Goal: Task Accomplishment & Management: Manage account settings

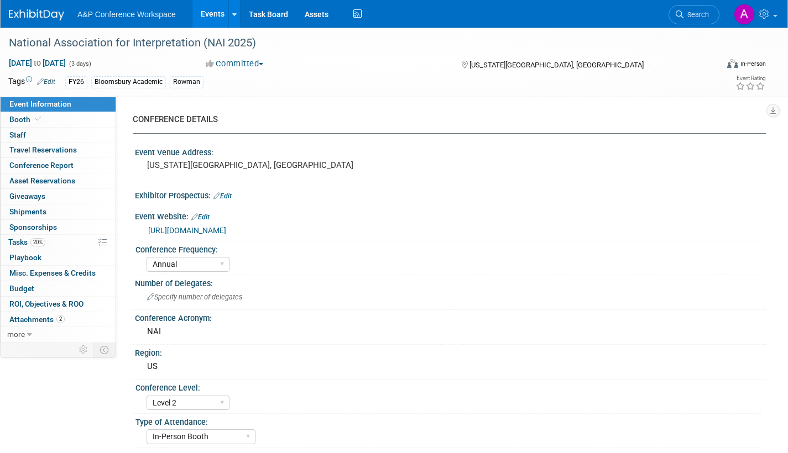
select select "Annual"
select select "Level 2"
select select "In-Person Booth"
select select "Interpretation"
select select "Bloomsbury Academic"
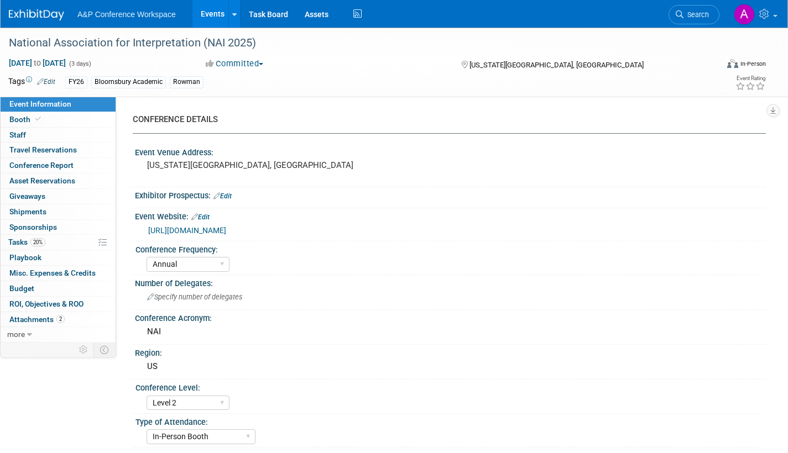
select select "[PERSON_NAME]"
select select "Brand/Subject Presence​"
click at [697, 18] on span "Search" at bounding box center [696, 15] width 25 height 8
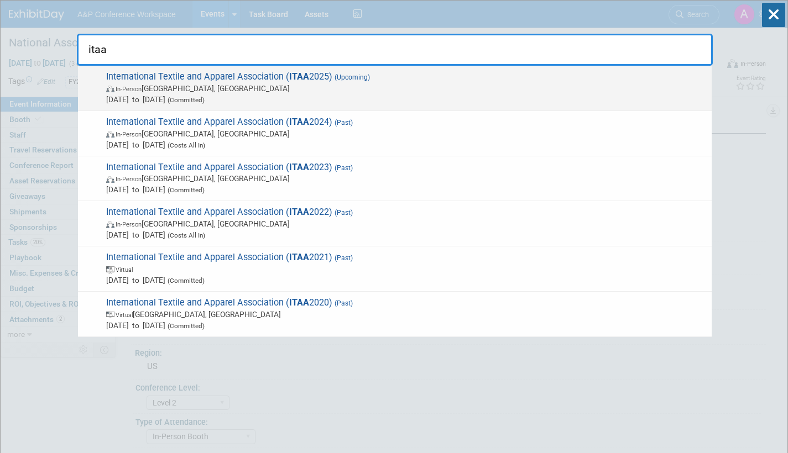
type input "itaa"
click at [478, 88] on span "In-Person St. Louis, MO" at bounding box center [406, 88] width 600 height 11
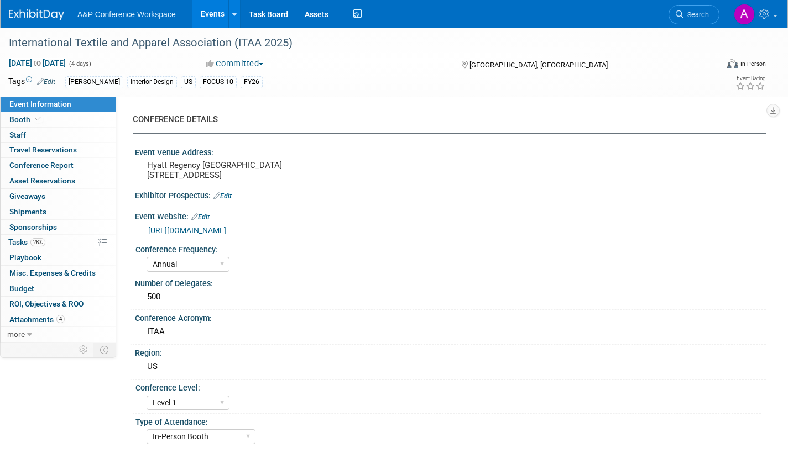
select select "Annual"
select select "Level 1"
select select "In-Person Booth"
select select "Fashion"
select select "[PERSON_NAME] Books"
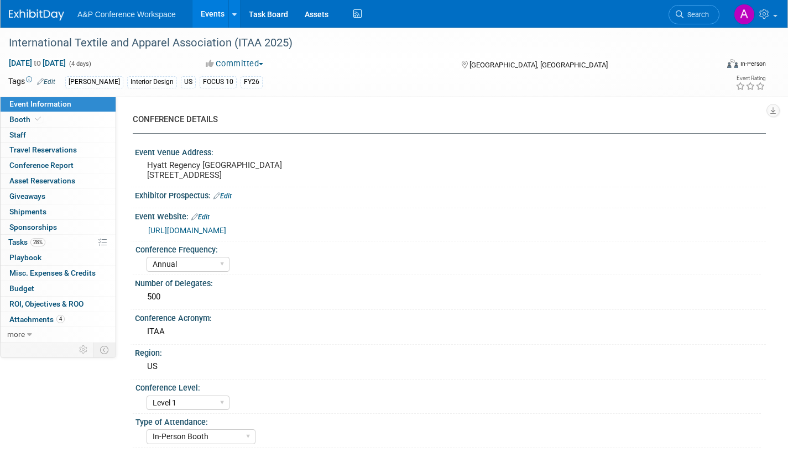
select select "[PERSON_NAME]"
select select "Brand/Subject Presence​"
click at [20, 119] on span "Booth" at bounding box center [26, 119] width 34 height 9
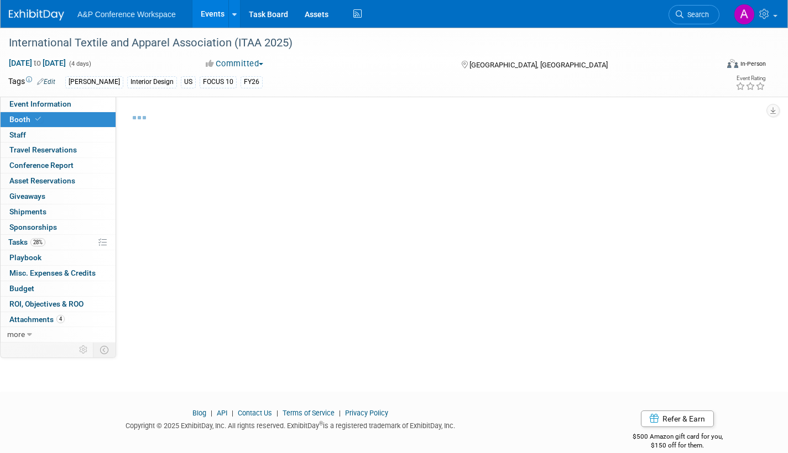
select select "FBAP"
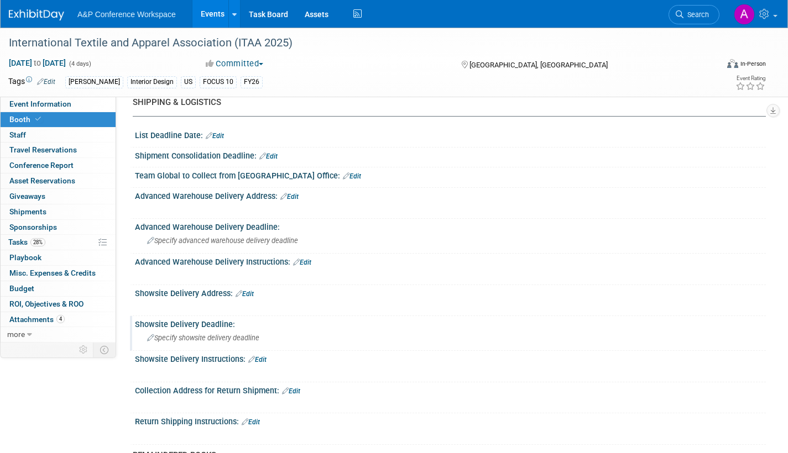
scroll to position [553, 0]
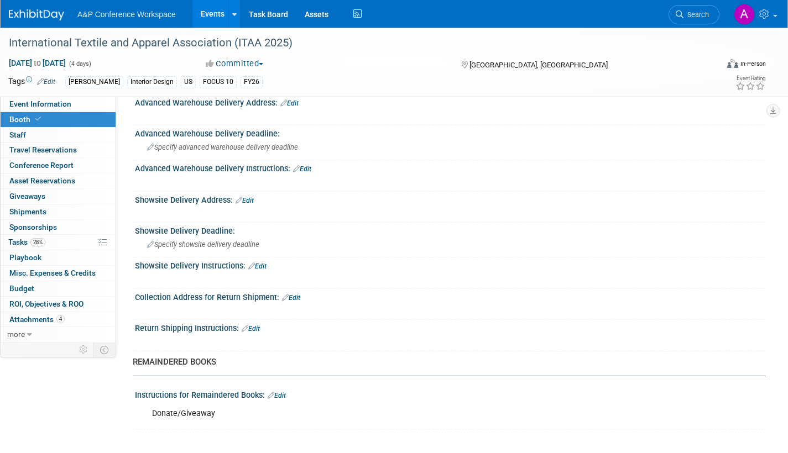
click at [250, 197] on link "Edit" at bounding box center [245, 201] width 18 height 8
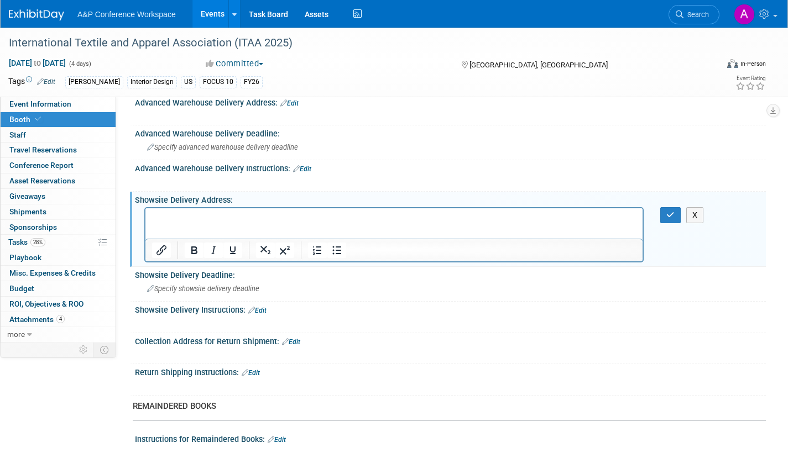
scroll to position [0, 0]
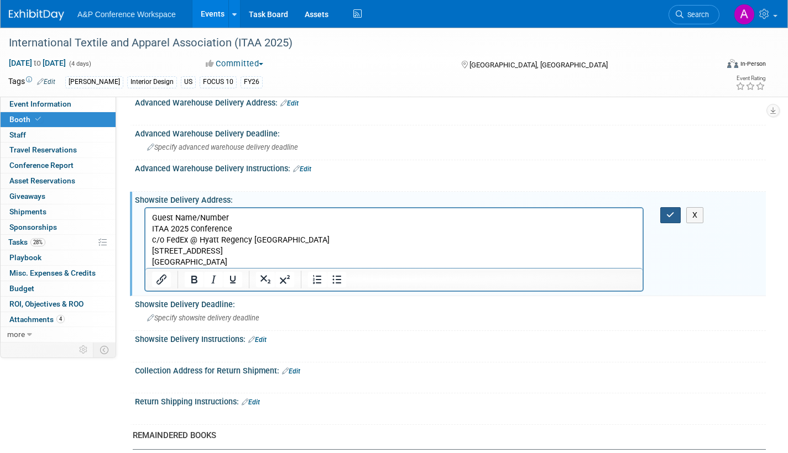
click at [674, 216] on icon "button" at bounding box center [670, 215] width 8 height 8
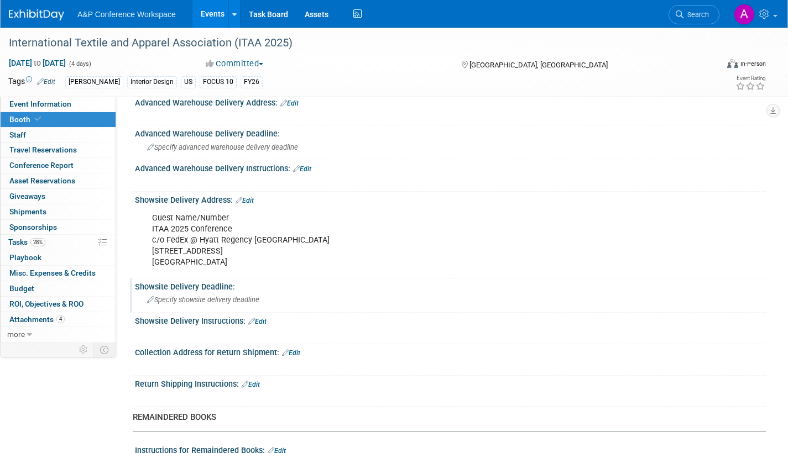
click at [181, 300] on span "Specify showsite delivery deadline" at bounding box center [203, 300] width 112 height 8
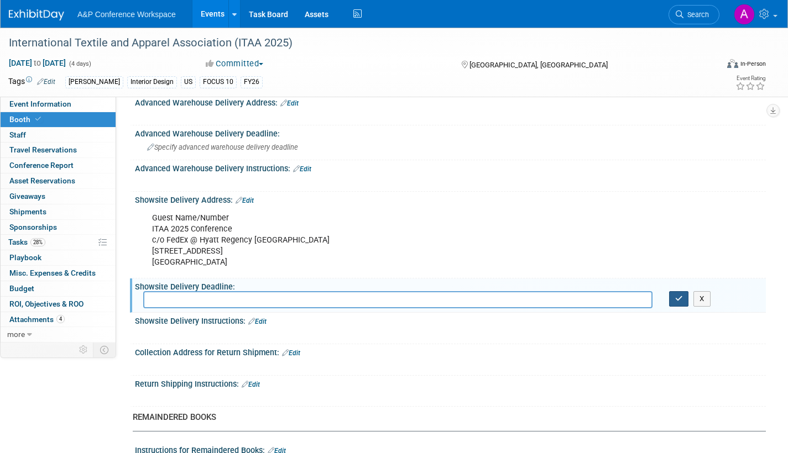
click at [681, 300] on icon "button" at bounding box center [679, 298] width 8 height 7
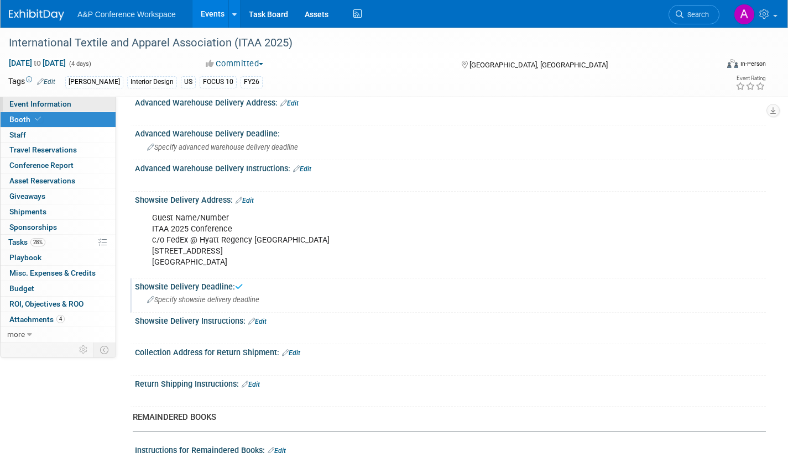
click at [75, 103] on link "Event Information" at bounding box center [58, 104] width 115 height 15
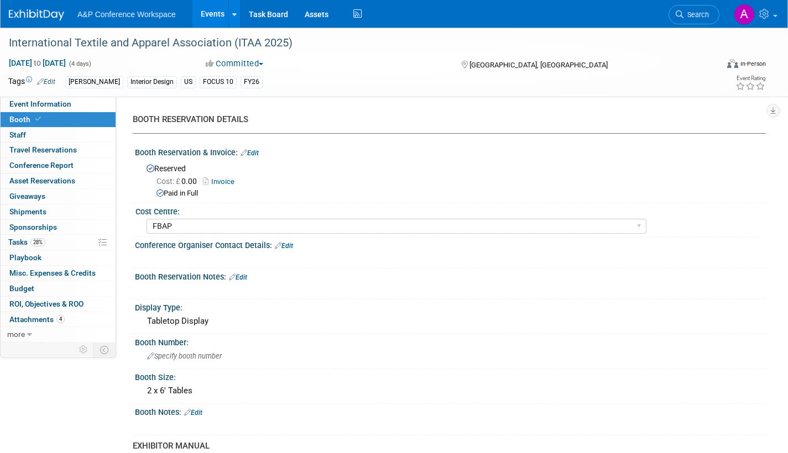
select select "Annual"
select select "Level 1"
select select "In-Person Booth"
select select "Fashion"
select select "[PERSON_NAME] Books"
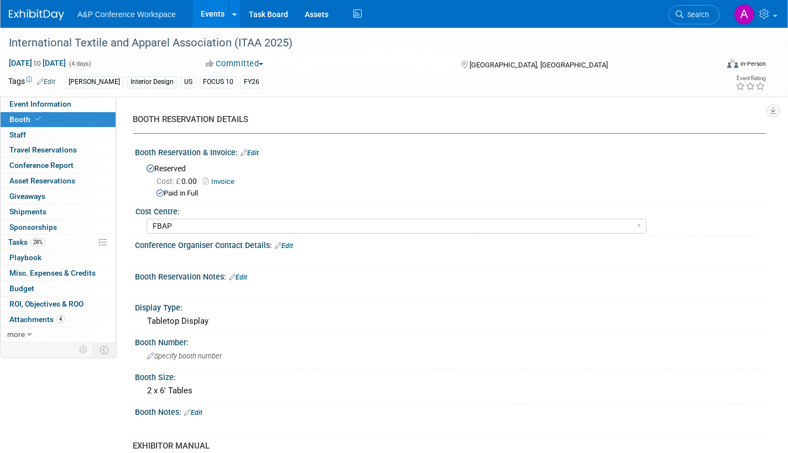
select select "[PERSON_NAME]"
select select "Brand/Subject Presence​"
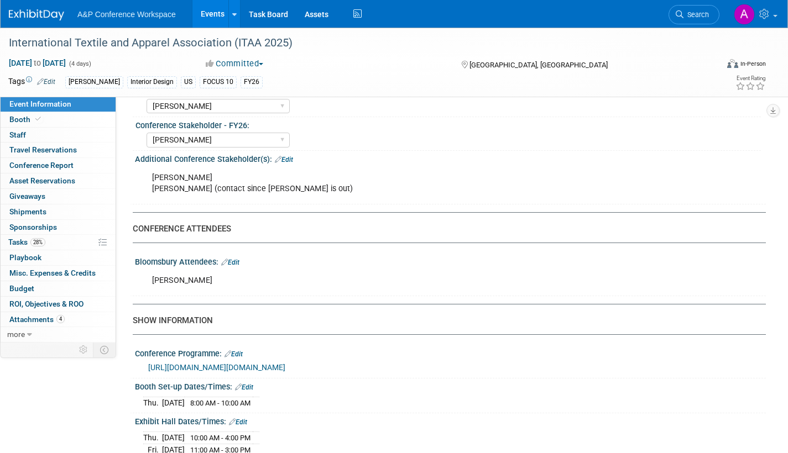
scroll to position [664, 0]
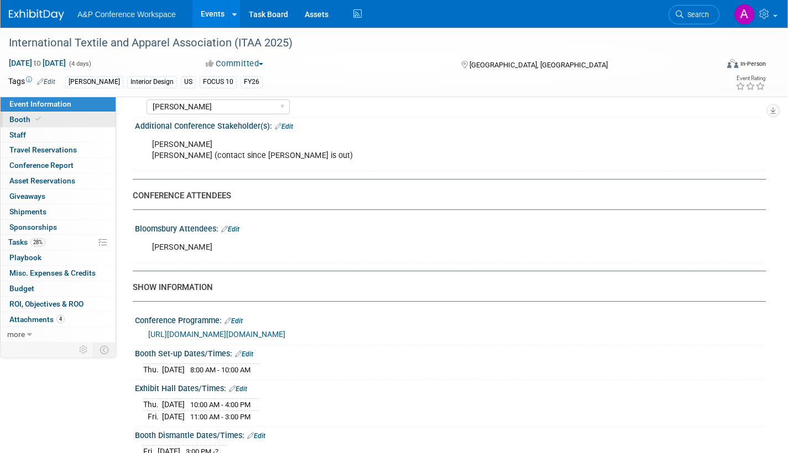
click at [20, 121] on span "Booth" at bounding box center [26, 119] width 34 height 9
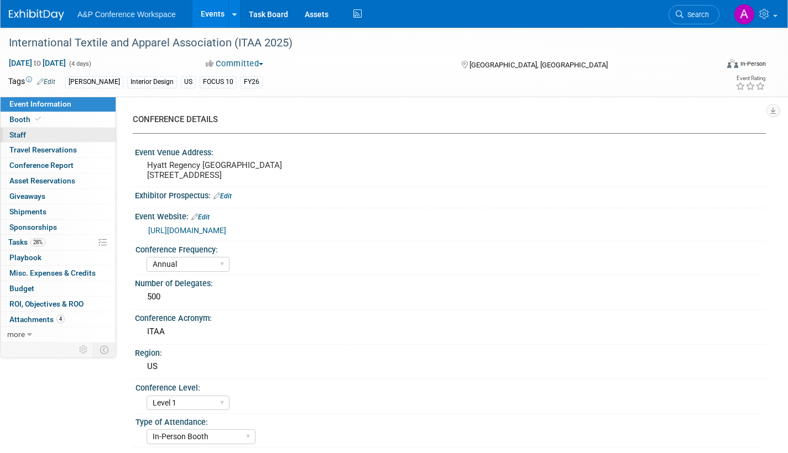
select select "FBAP"
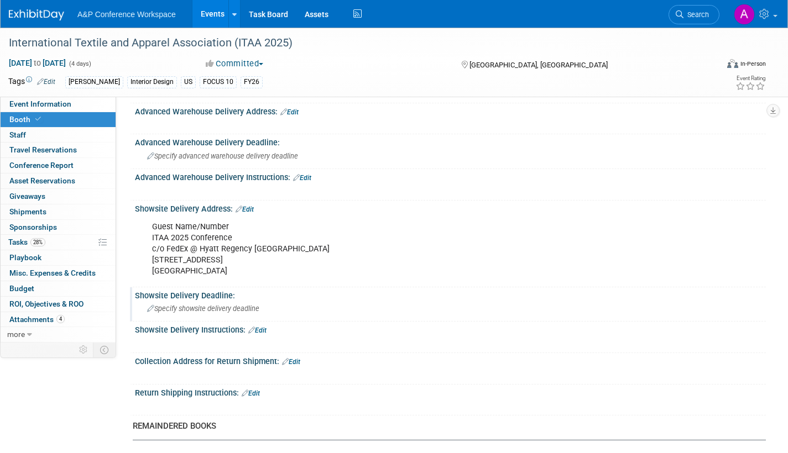
scroll to position [553, 0]
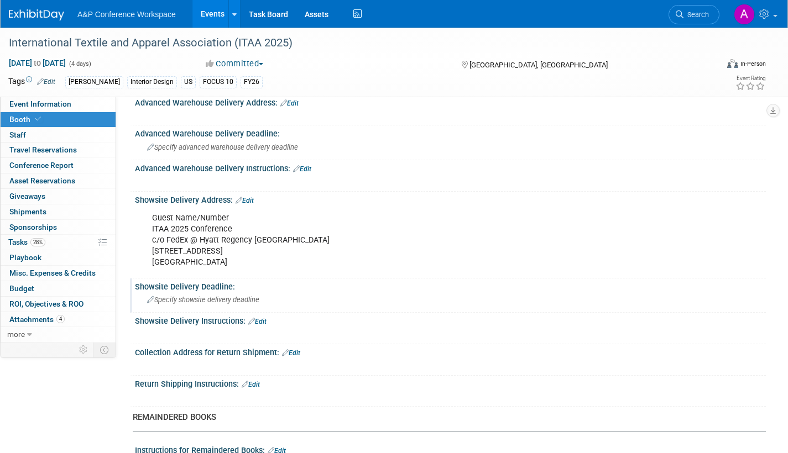
click at [233, 298] on span "Specify showsite delivery deadline" at bounding box center [203, 300] width 112 height 8
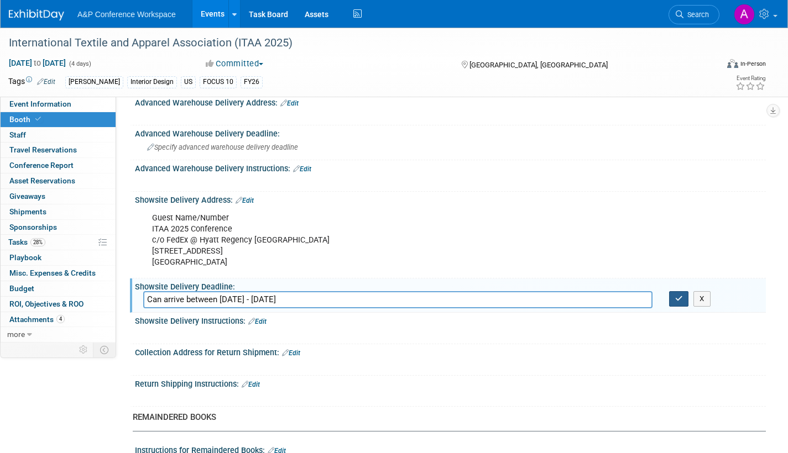
type input "Can arrive between Monday, Nov 17 - Wednesday, Nov 19, 2025"
click at [684, 296] on button "button" at bounding box center [679, 298] width 20 height 15
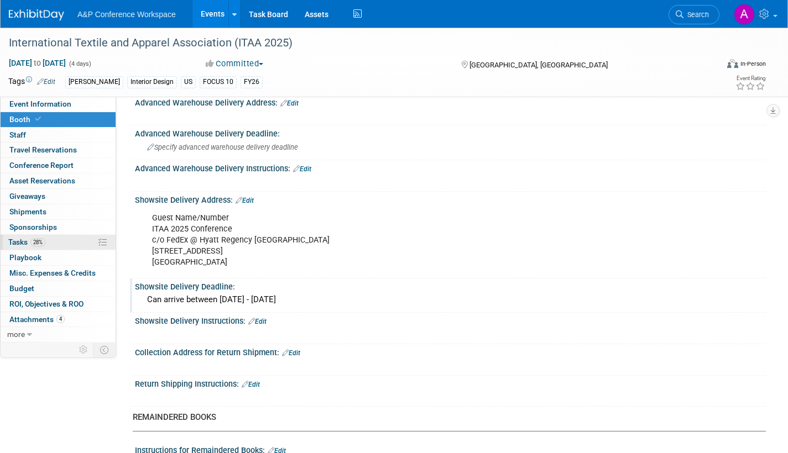
click at [13, 243] on span "Tasks 28%" at bounding box center [26, 242] width 37 height 9
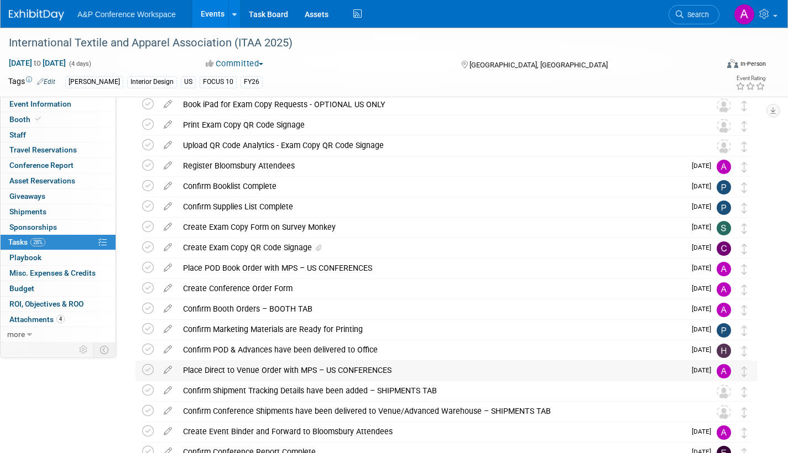
scroll to position [22, 0]
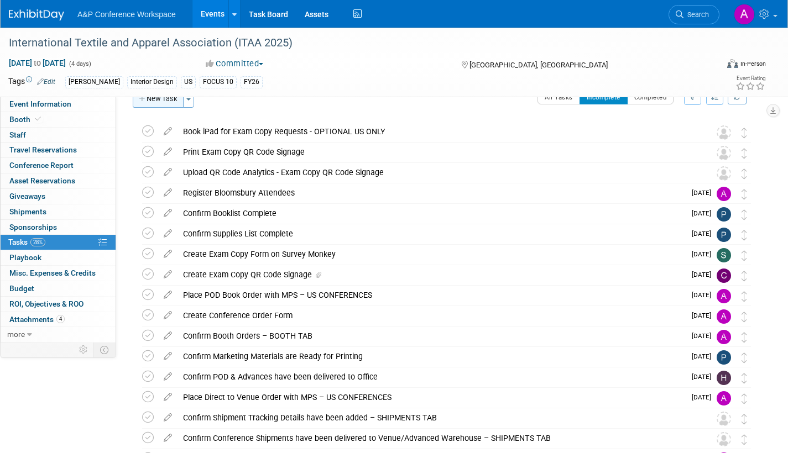
click at [166, 103] on button "New Task" at bounding box center [158, 99] width 51 height 18
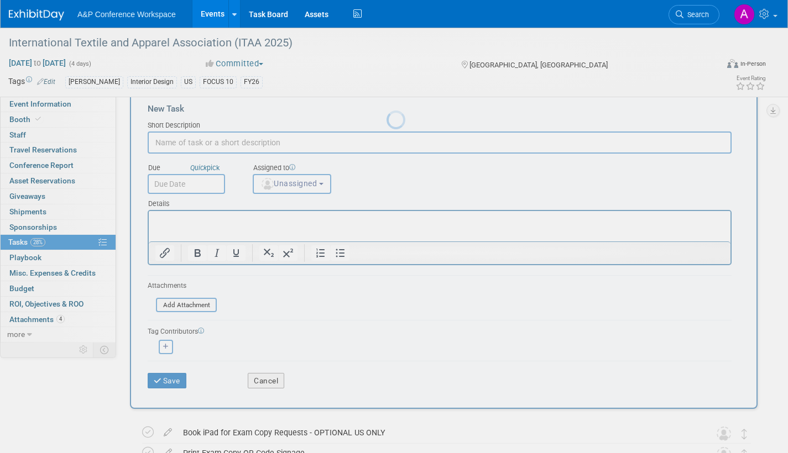
scroll to position [0, 0]
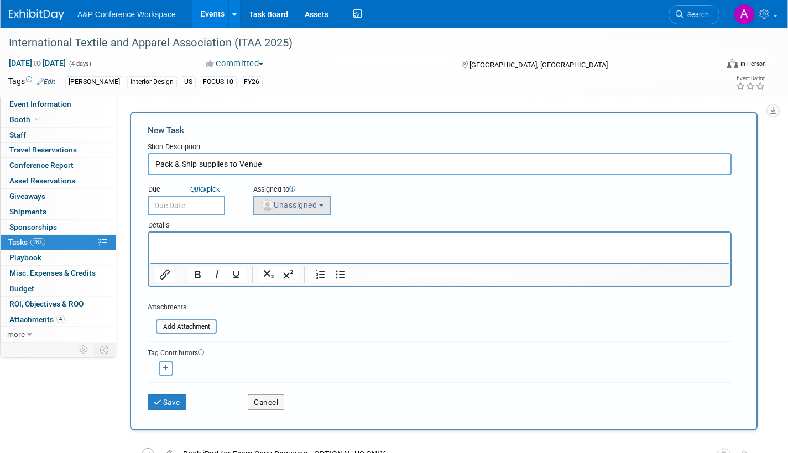
type input "Pack & Ship supplies to Venue"
click at [288, 209] on span "Unassigned" at bounding box center [288, 205] width 56 height 9
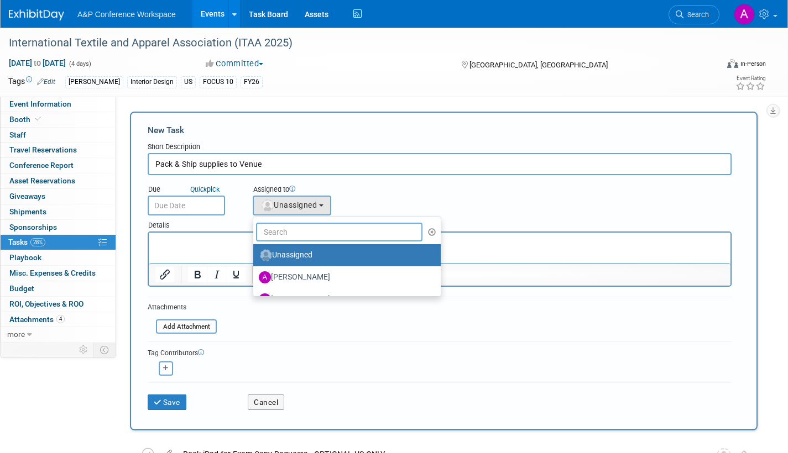
click at [286, 236] on input "text" at bounding box center [339, 232] width 166 height 19
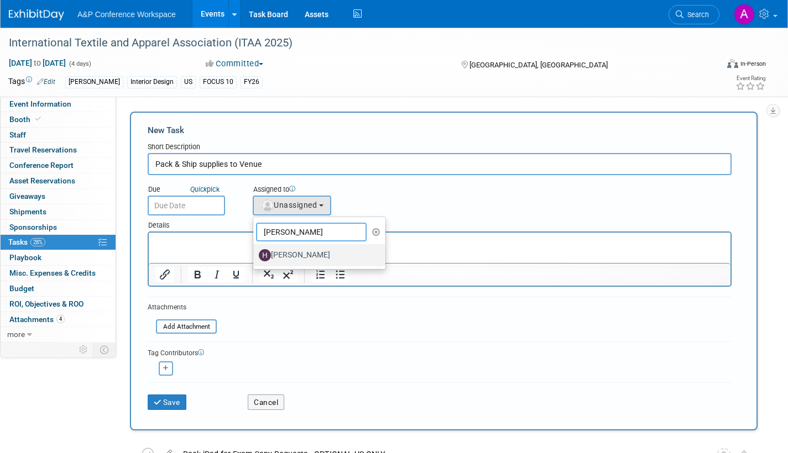
type input "hannah"
click at [293, 254] on label "[PERSON_NAME]" at bounding box center [317, 256] width 116 height 18
click at [255, 254] on input "[PERSON_NAME]" at bounding box center [251, 254] width 7 height 7
select select "f47d5110-dff9-4952-99f5-c640fdae2d00"
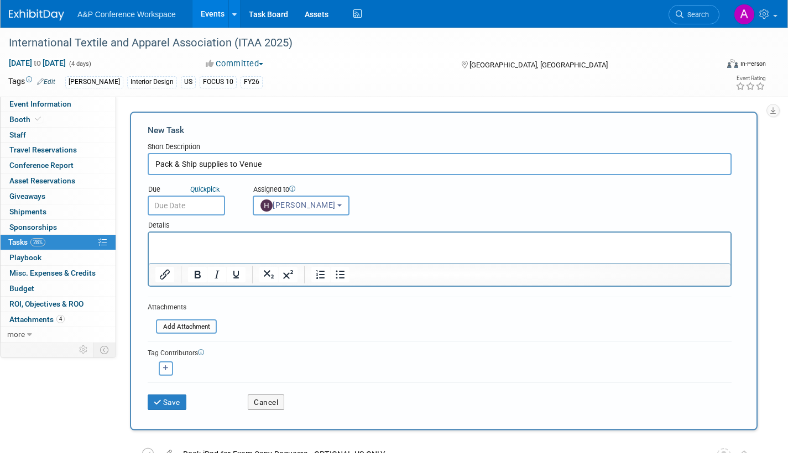
click at [213, 206] on input "text" at bounding box center [186, 206] width 77 height 20
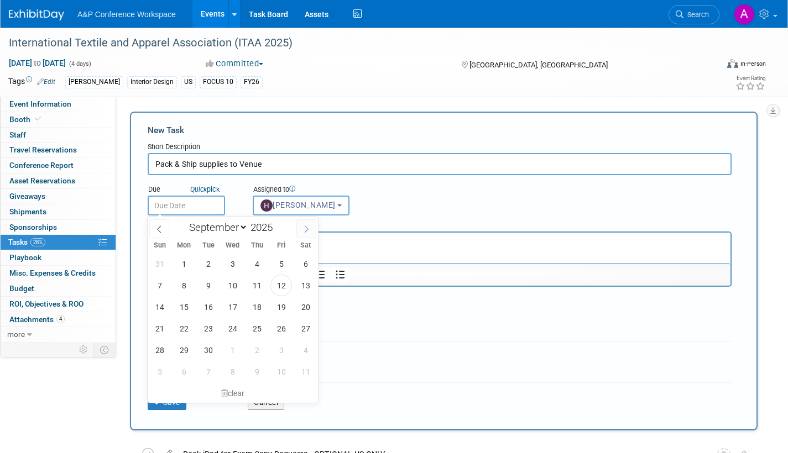
click at [304, 228] on icon at bounding box center [306, 230] width 8 height 8
select select "10"
click at [255, 308] on span "13" at bounding box center [257, 307] width 22 height 22
type input "Nov 13, 2025"
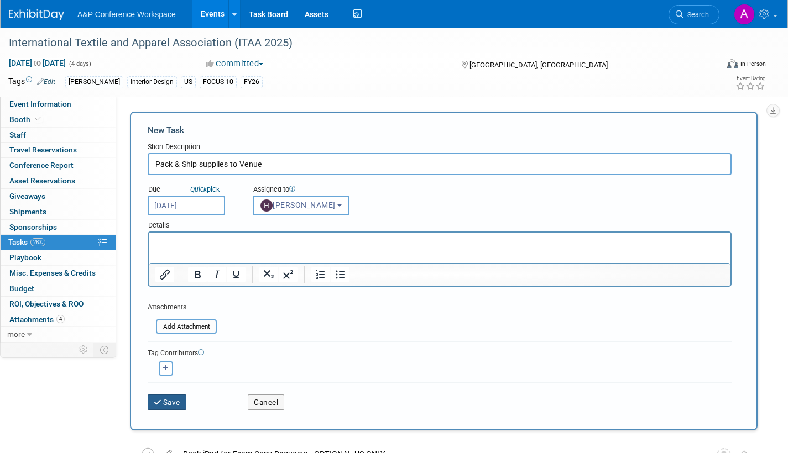
click at [180, 400] on button "Save" at bounding box center [167, 402] width 39 height 15
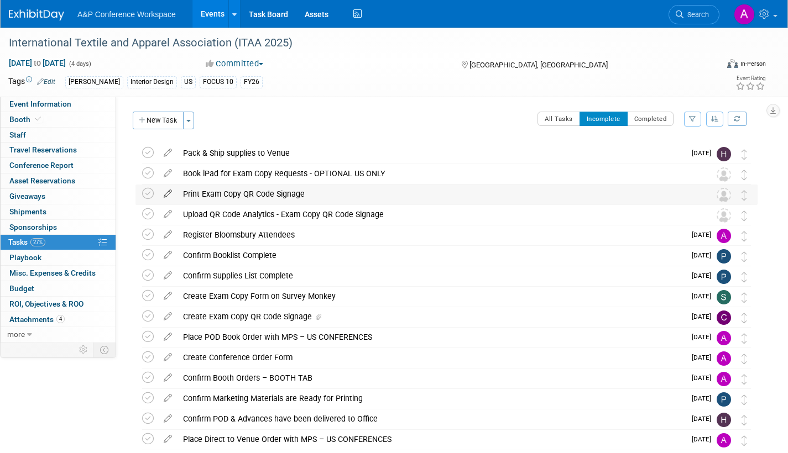
click at [169, 191] on icon at bounding box center [167, 192] width 19 height 14
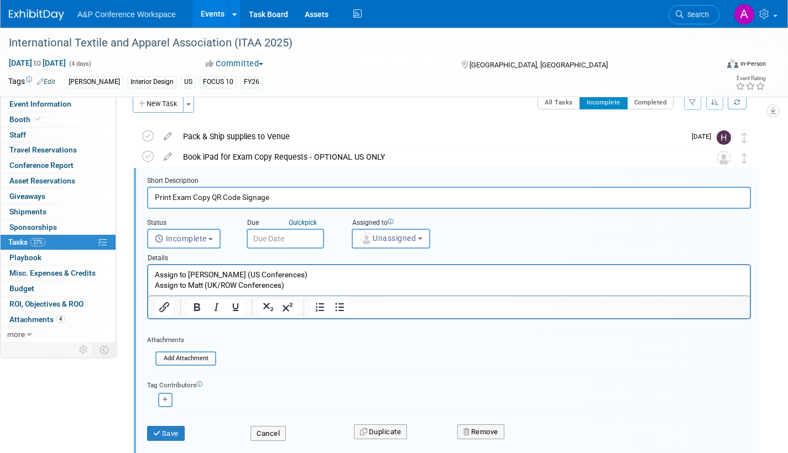
scroll to position [23, 0]
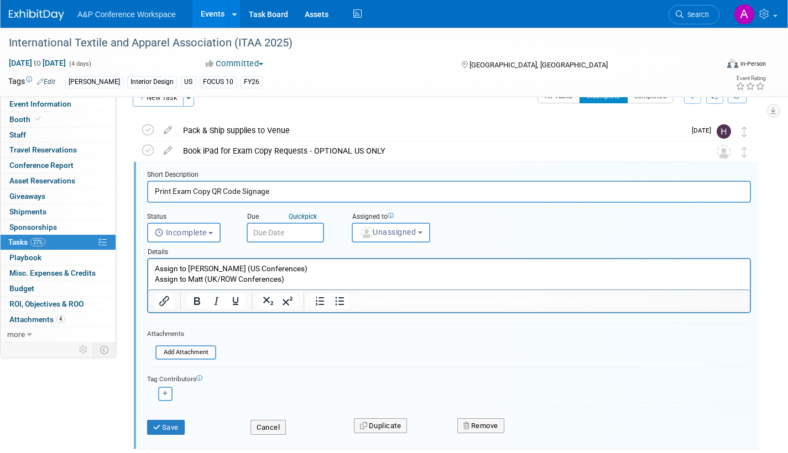
click at [310, 227] on input "text" at bounding box center [285, 233] width 77 height 20
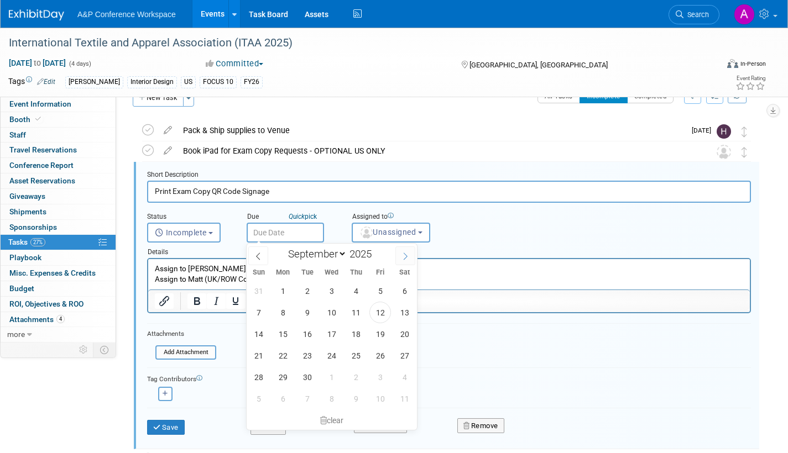
click at [404, 256] on icon at bounding box center [405, 257] width 8 height 8
select select "10"
drag, startPoint x: 358, startPoint y: 334, endPoint x: 377, endPoint y: 293, distance: 44.8
click at [358, 331] on span "13" at bounding box center [356, 335] width 22 height 22
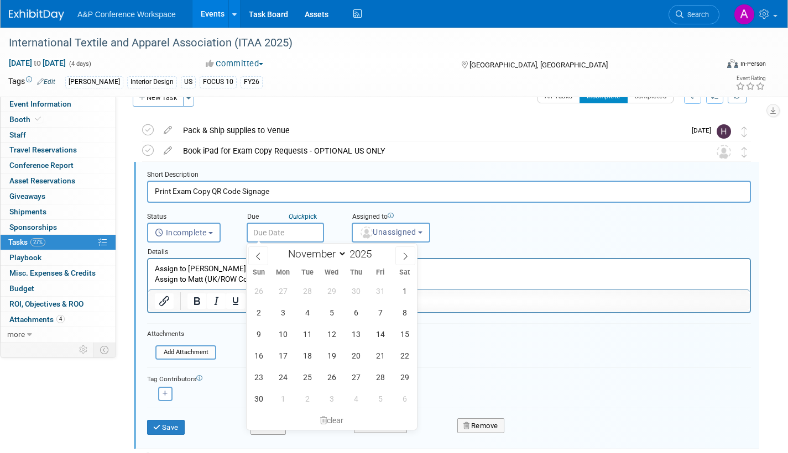
type input "Nov 13, 2025"
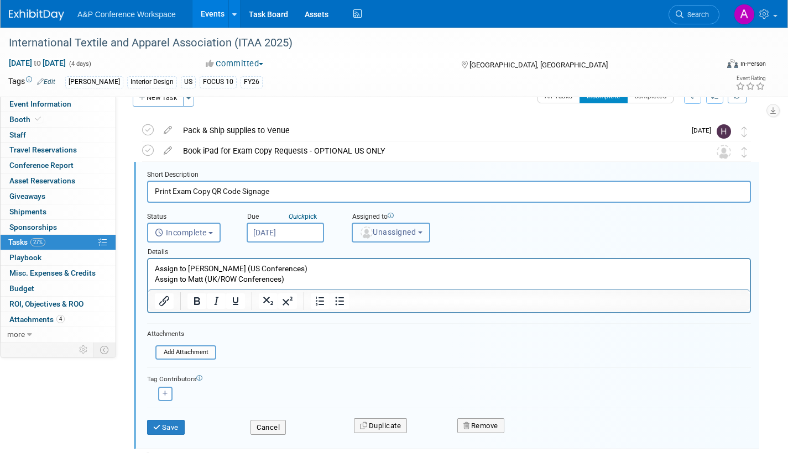
click at [394, 233] on span "Unassigned" at bounding box center [387, 232] width 56 height 9
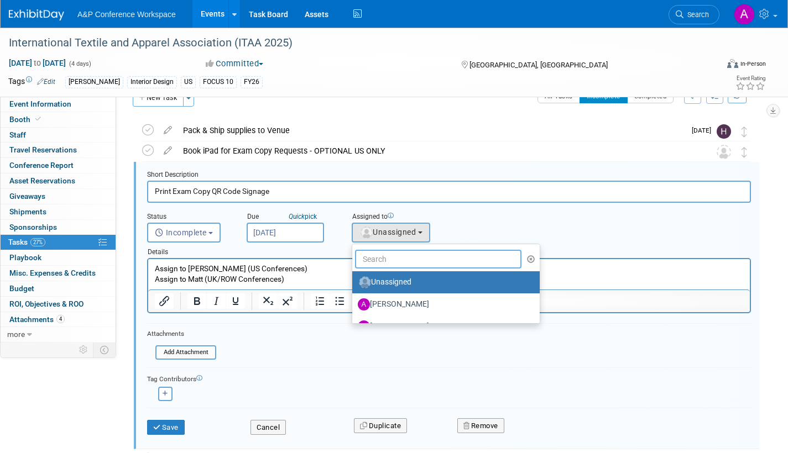
click at [394, 259] on input "text" at bounding box center [438, 259] width 166 height 19
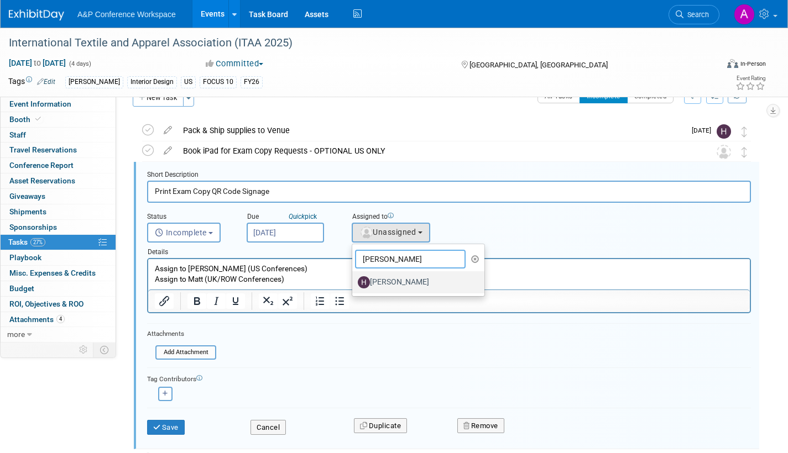
type input "hannah"
click at [405, 284] on label "[PERSON_NAME]" at bounding box center [416, 283] width 116 height 18
click at [354, 284] on input "[PERSON_NAME]" at bounding box center [350, 281] width 7 height 7
select select "f47d5110-dff9-4952-99f5-c640fdae2d00"
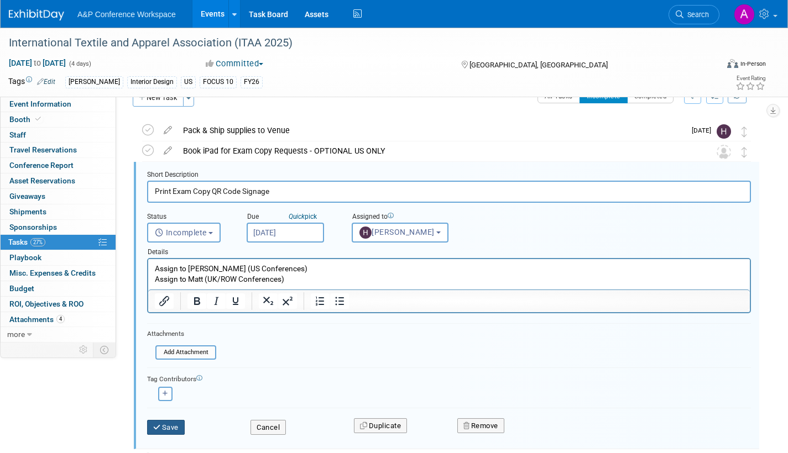
drag, startPoint x: 173, startPoint y: 424, endPoint x: 191, endPoint y: 419, distance: 18.9
click at [172, 424] on button "Save" at bounding box center [166, 427] width 38 height 15
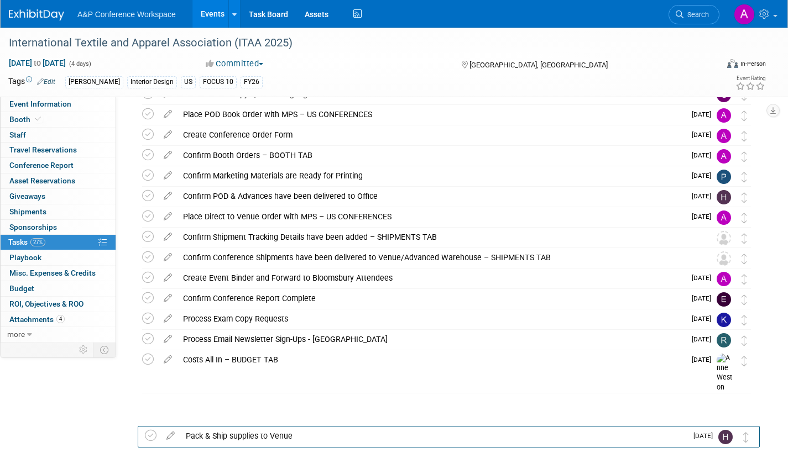
scroll to position [208, 0]
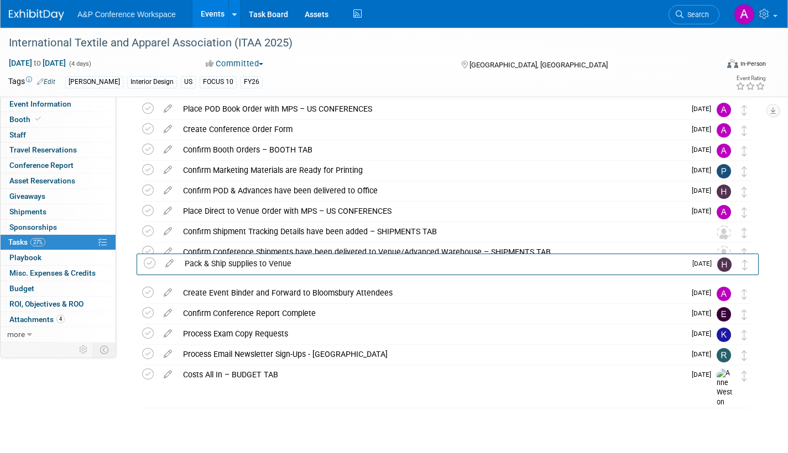
drag, startPoint x: 747, startPoint y: 136, endPoint x: 748, endPoint y: 267, distance: 131.1
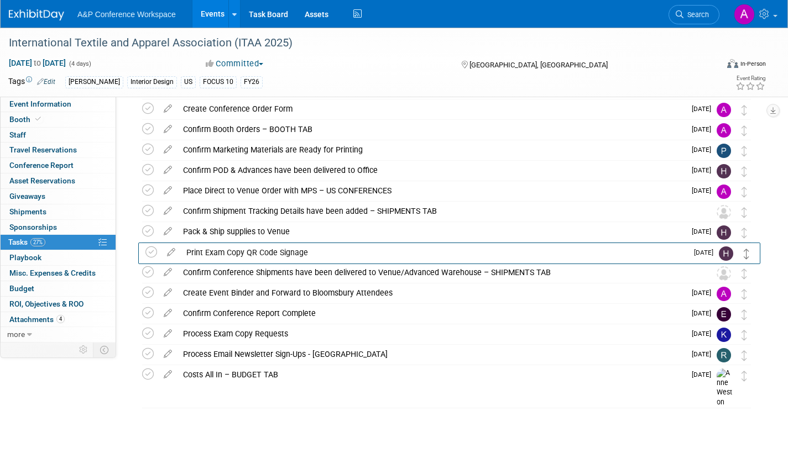
drag, startPoint x: 742, startPoint y: 177, endPoint x: 744, endPoint y: 258, distance: 81.3
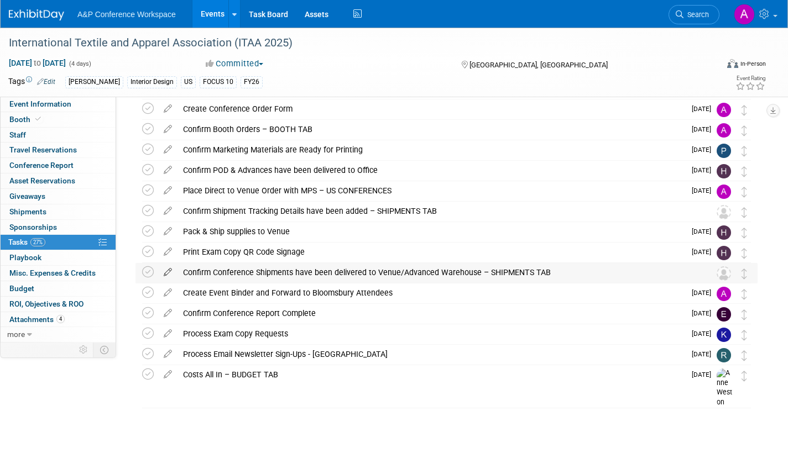
click at [168, 269] on icon at bounding box center [167, 270] width 19 height 14
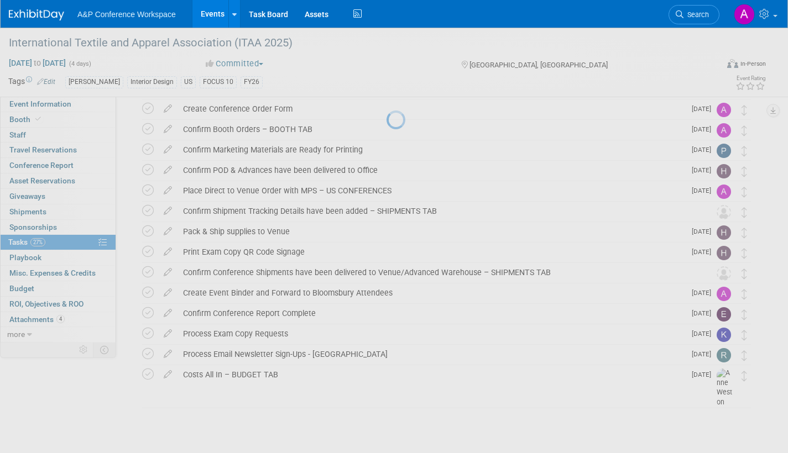
select select "8"
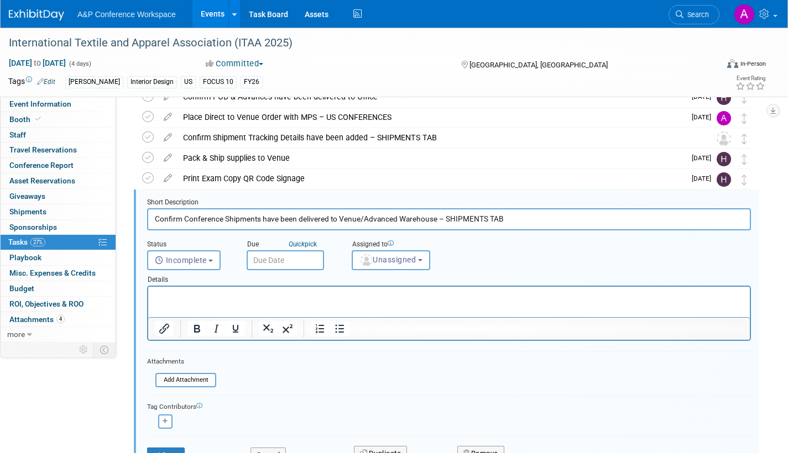
scroll to position [309, 0]
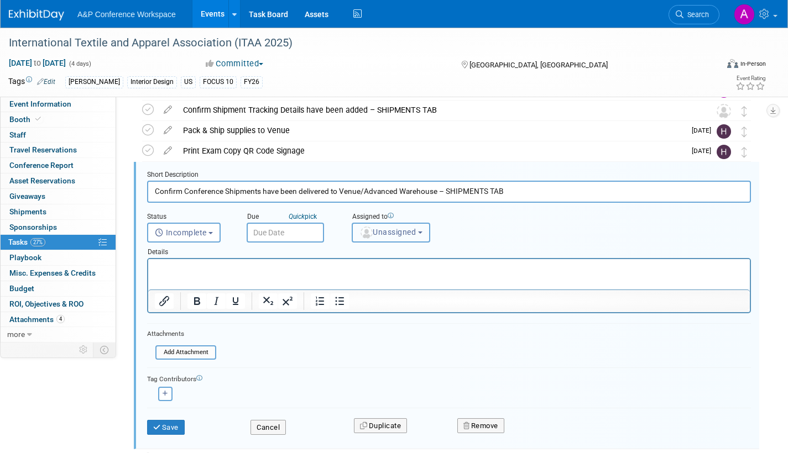
click at [394, 228] on span "Unassigned" at bounding box center [387, 232] width 56 height 9
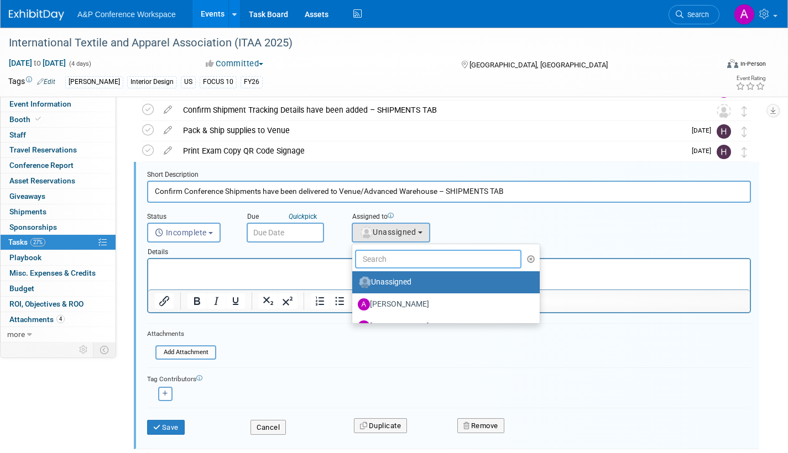
click at [393, 257] on input "text" at bounding box center [438, 259] width 166 height 19
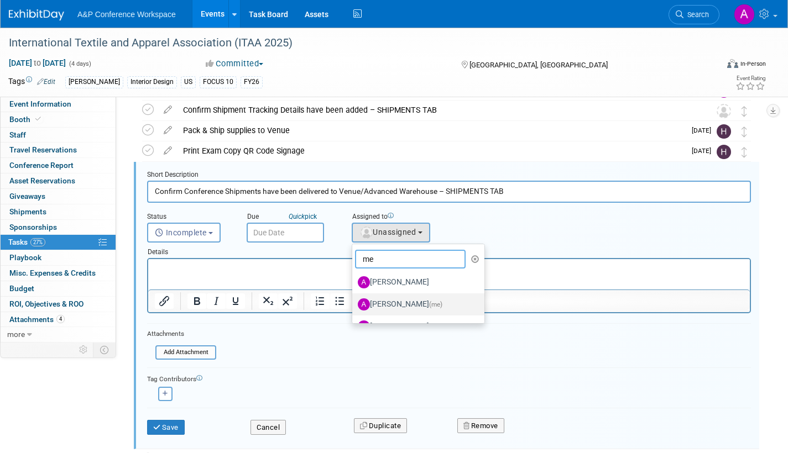
type input "me"
click at [430, 302] on span "(me)" at bounding box center [435, 305] width 13 height 8
click at [354, 302] on input "Amanda Oney (me)" at bounding box center [350, 303] width 7 height 7
select select "3fc68575-f872-4db6-8d2a-11755123f12c"
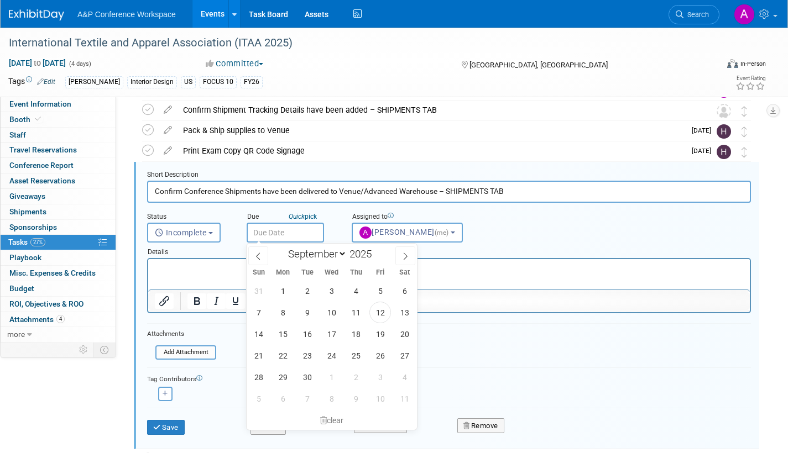
click at [311, 233] on input "text" at bounding box center [285, 233] width 77 height 20
click at [408, 257] on icon at bounding box center [405, 257] width 8 height 8
select select "10"
click at [330, 331] on span "12" at bounding box center [332, 335] width 22 height 22
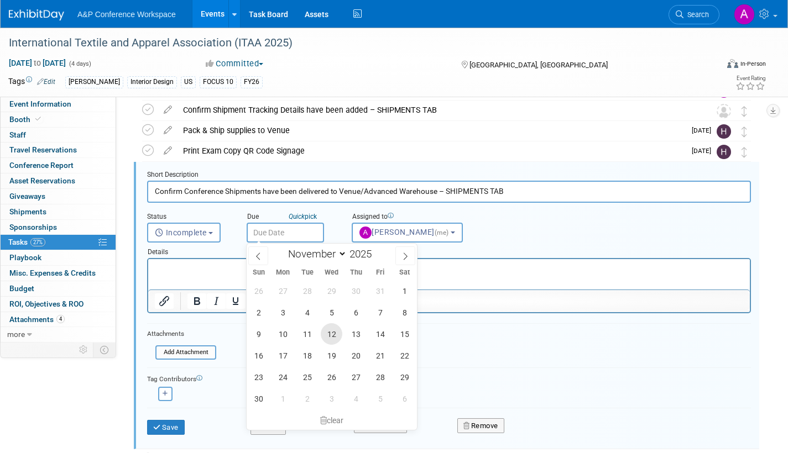
type input "Nov 12, 2025"
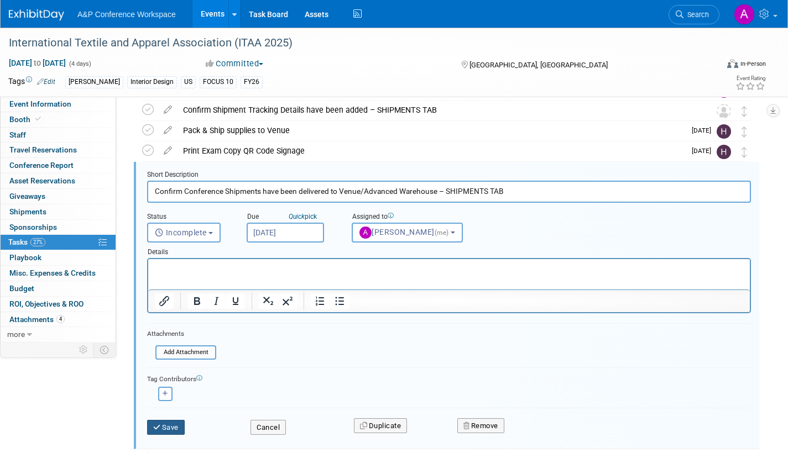
click at [173, 424] on button "Save" at bounding box center [166, 427] width 38 height 15
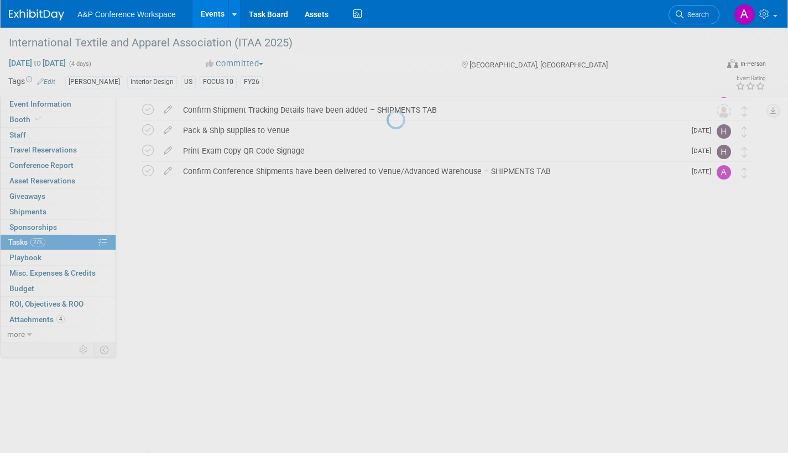
scroll to position [208, 0]
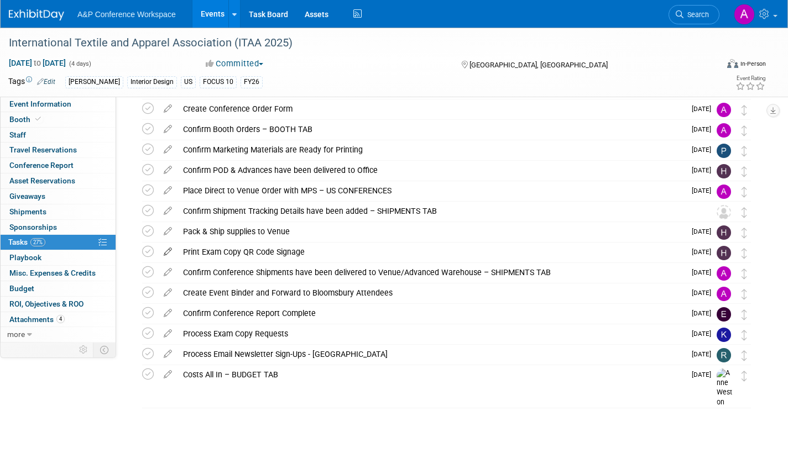
click at [168, 248] on icon at bounding box center [167, 250] width 19 height 14
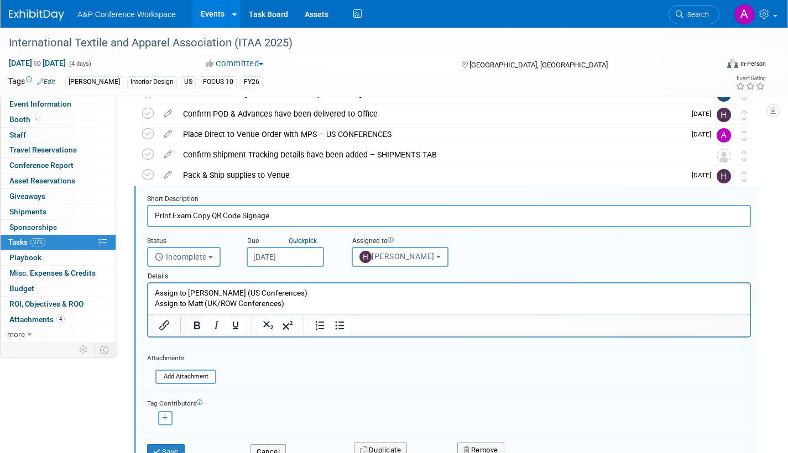
scroll to position [289, 0]
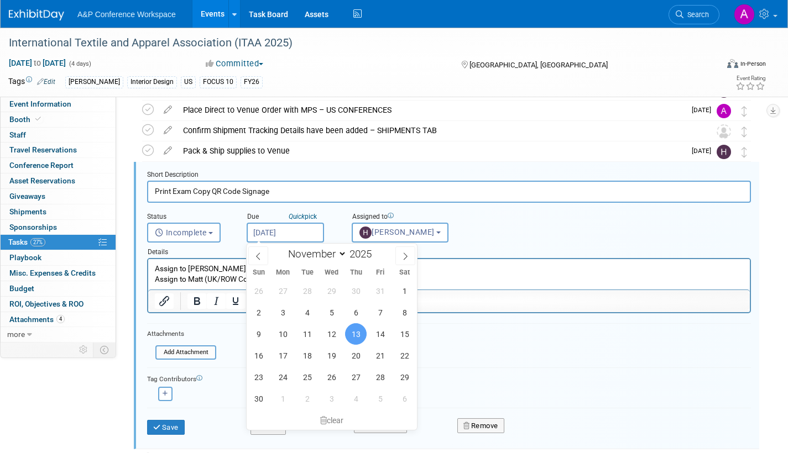
click at [307, 231] on input "Nov 13, 2025" at bounding box center [285, 233] width 77 height 20
click at [333, 333] on span "12" at bounding box center [332, 335] width 22 height 22
type input "Nov 12, 2025"
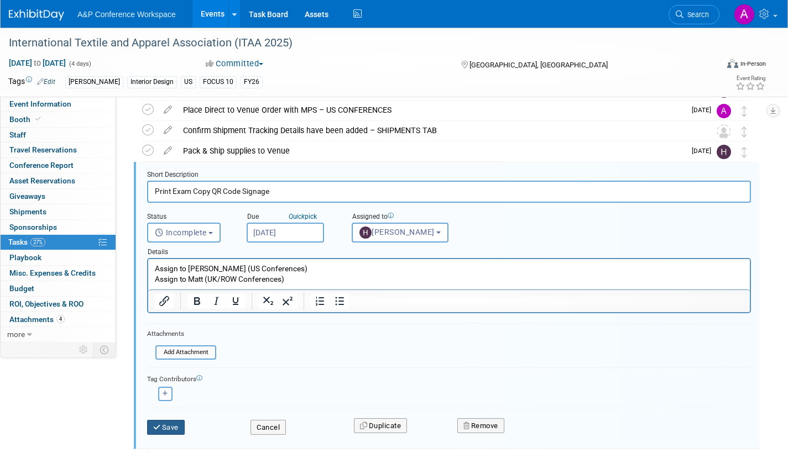
click at [178, 426] on button "Save" at bounding box center [166, 427] width 38 height 15
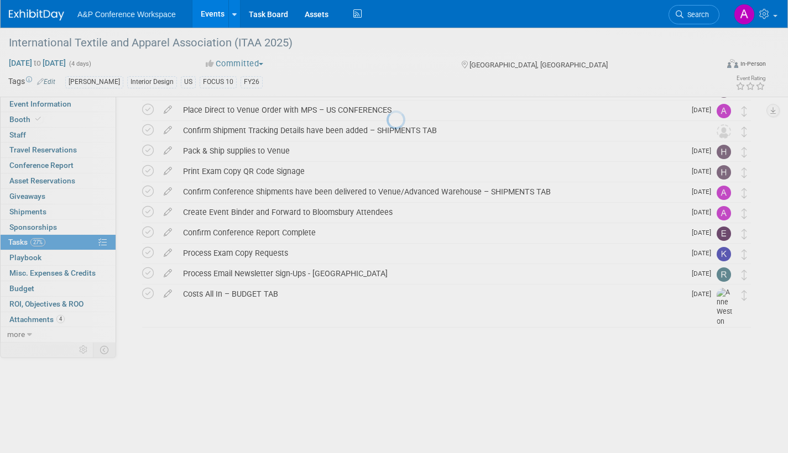
scroll to position [208, 0]
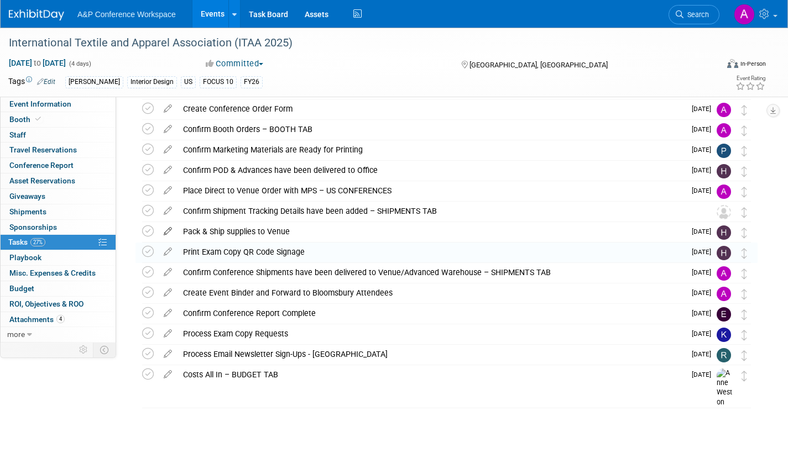
click at [168, 228] on icon at bounding box center [167, 229] width 19 height 14
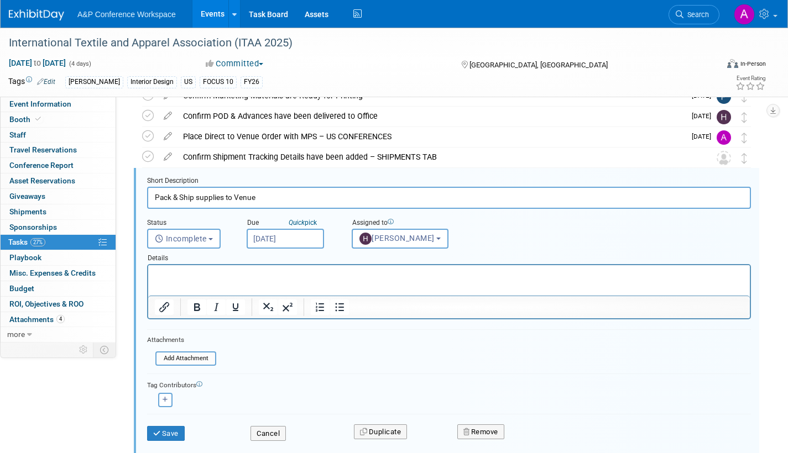
scroll to position [268, 0]
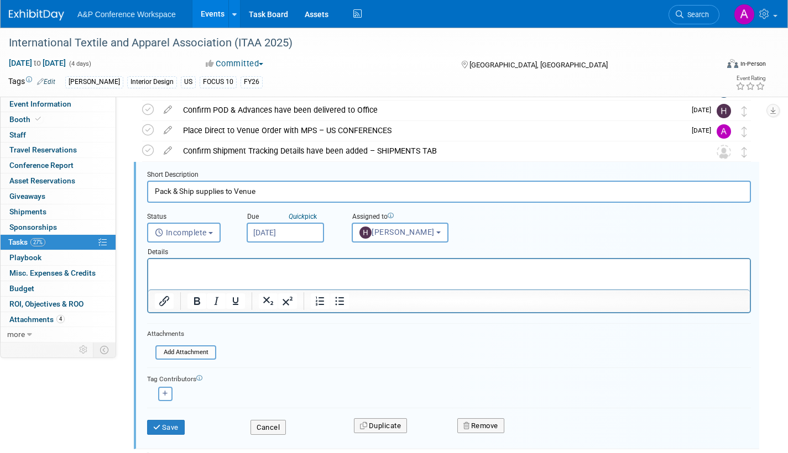
click at [305, 236] on input "Nov 13, 2025" at bounding box center [285, 233] width 77 height 20
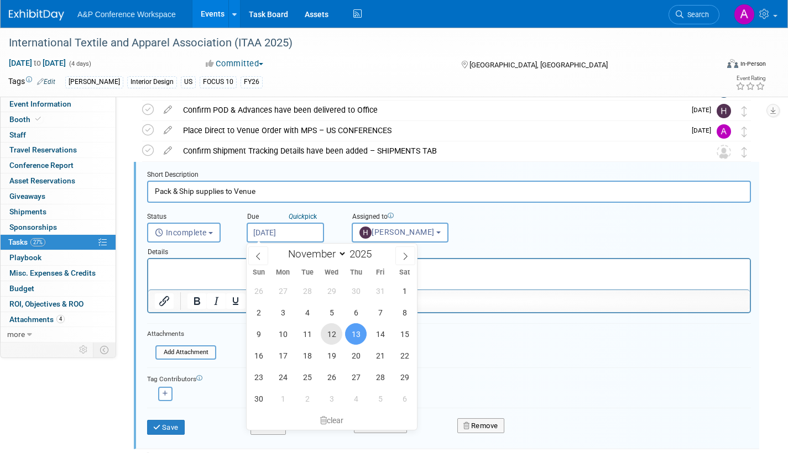
click at [337, 332] on span "12" at bounding box center [332, 335] width 22 height 22
type input "Nov 12, 2025"
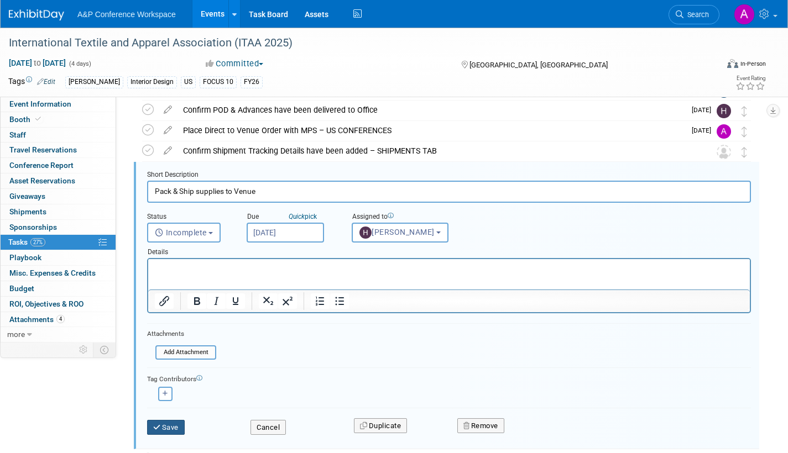
click at [176, 425] on button "Save" at bounding box center [166, 427] width 38 height 15
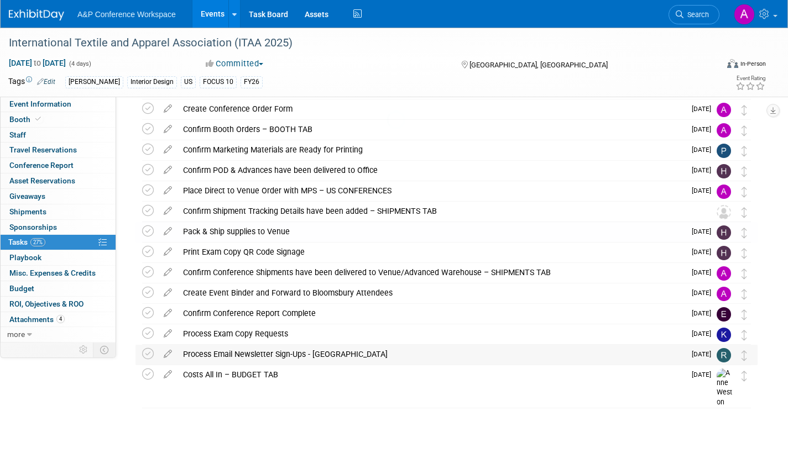
scroll to position [208, 0]
click at [167, 208] on icon at bounding box center [167, 209] width 19 height 14
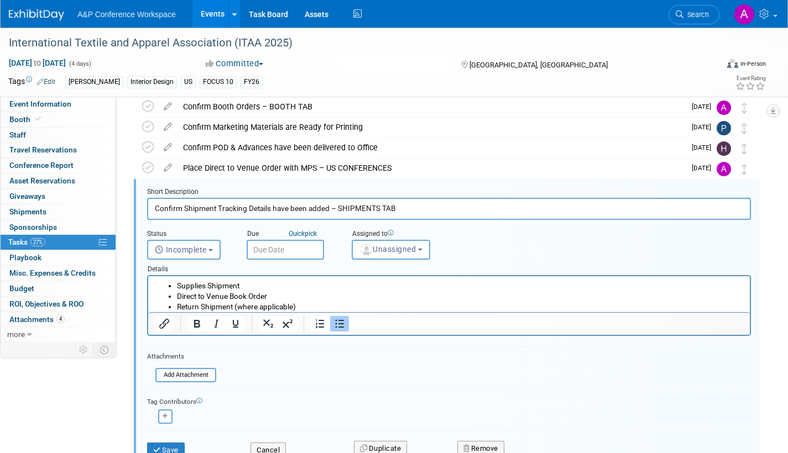
scroll to position [248, 0]
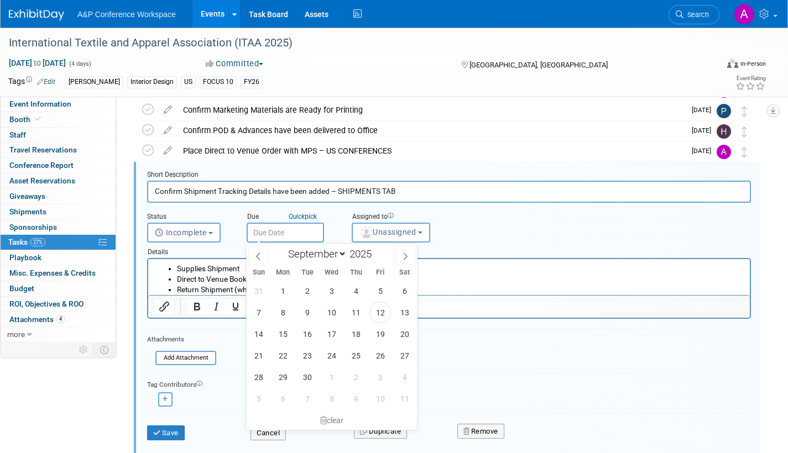
click at [298, 234] on input "text" at bounding box center [285, 233] width 77 height 20
click at [410, 257] on span at bounding box center [405, 256] width 20 height 19
select select "10"
drag, startPoint x: 332, startPoint y: 341, endPoint x: 346, endPoint y: 320, distance: 25.0
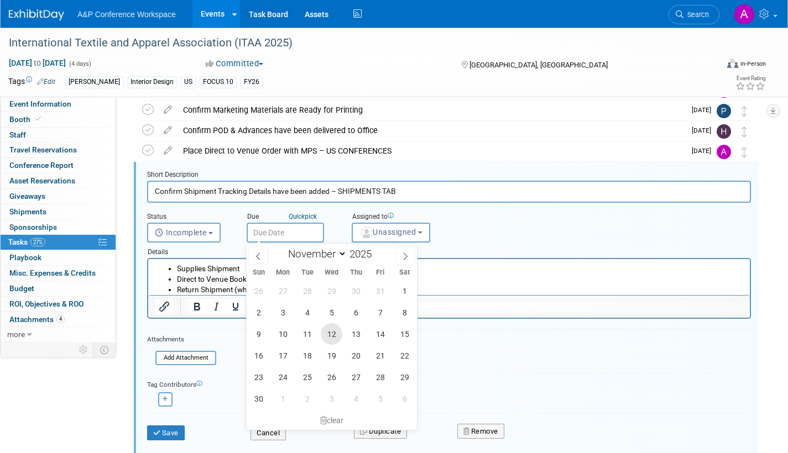
click at [332, 336] on span "12" at bounding box center [332, 335] width 22 height 22
type input "Nov 12, 2025"
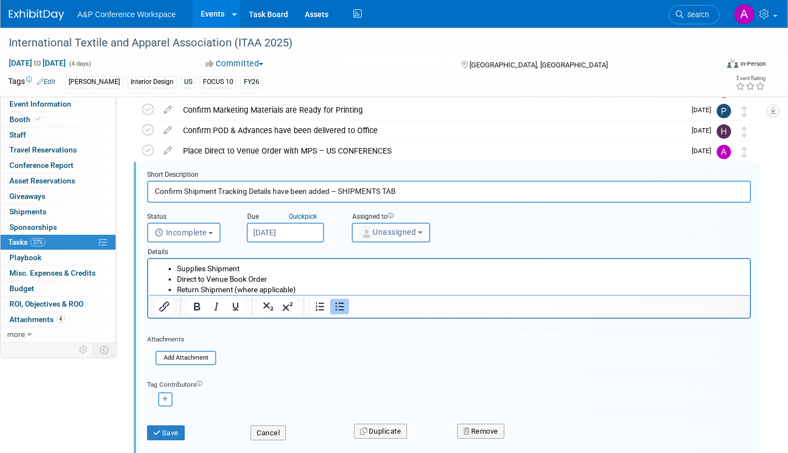
click at [382, 234] on span "Unassigned" at bounding box center [387, 232] width 56 height 9
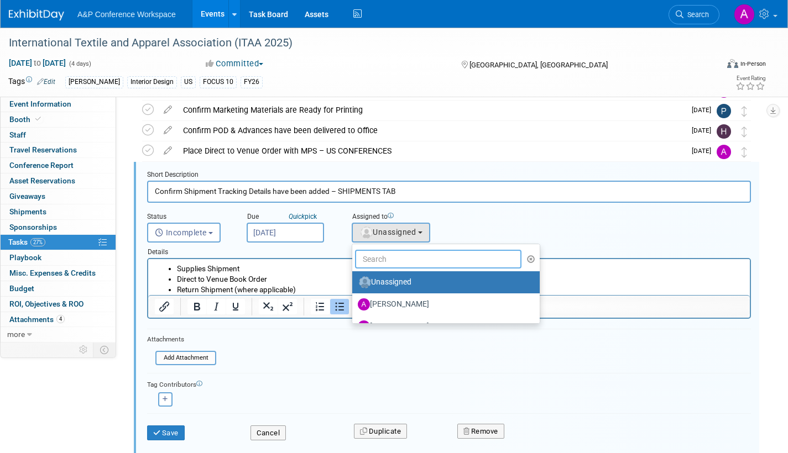
click at [384, 265] on input "text" at bounding box center [438, 259] width 166 height 19
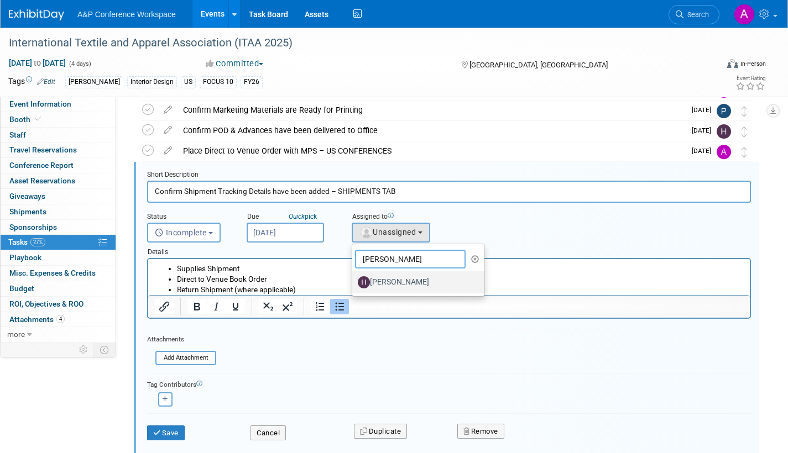
type input "hanna"
drag, startPoint x: 387, startPoint y: 283, endPoint x: 232, endPoint y: 33, distance: 294.8
click at [387, 283] on label "[PERSON_NAME]" at bounding box center [416, 283] width 116 height 18
click at [354, 283] on input "[PERSON_NAME]" at bounding box center [350, 281] width 7 height 7
select select "f47d5110-dff9-4952-99f5-c640fdae2d00"
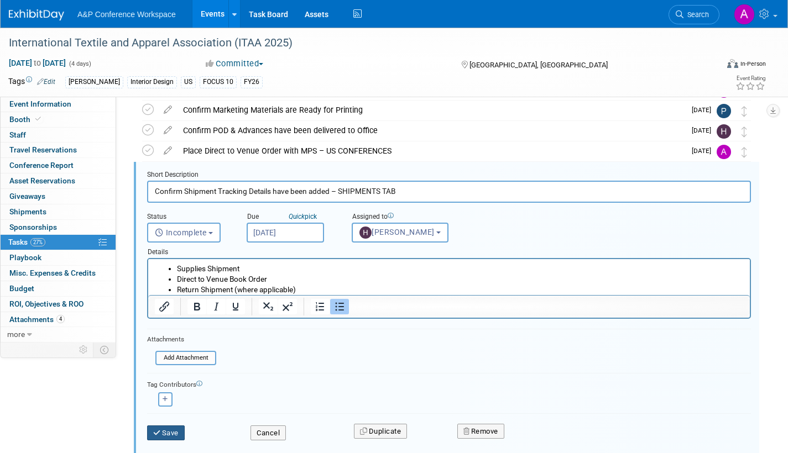
click at [173, 437] on button "Save" at bounding box center [166, 433] width 38 height 15
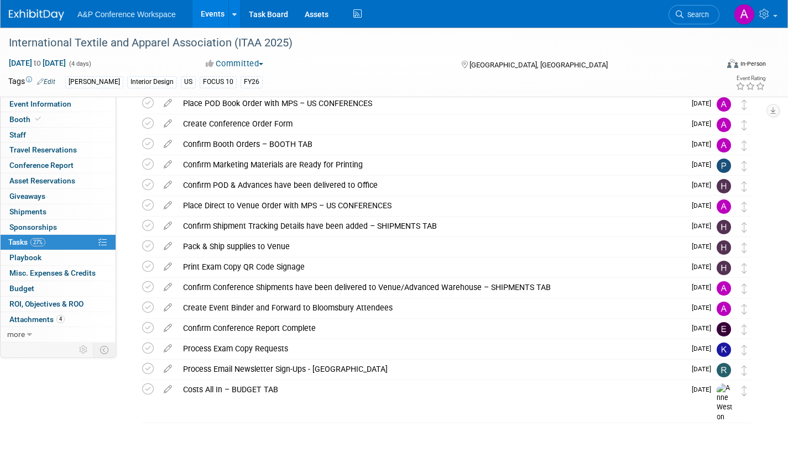
scroll to position [208, 0]
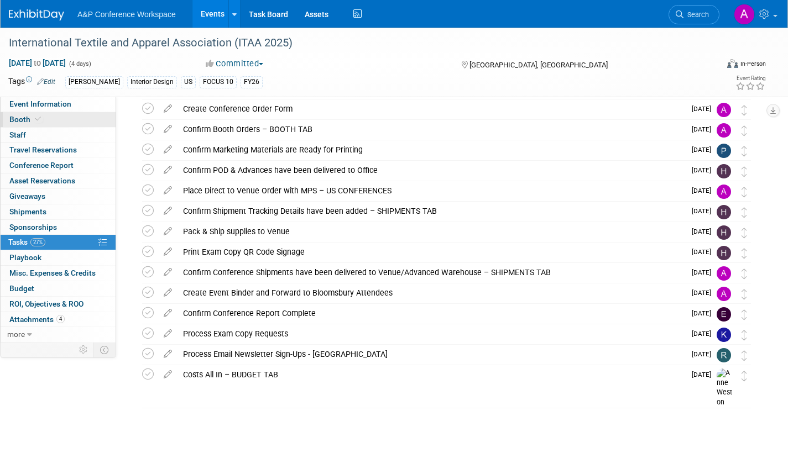
click at [15, 118] on span "Booth" at bounding box center [26, 119] width 34 height 9
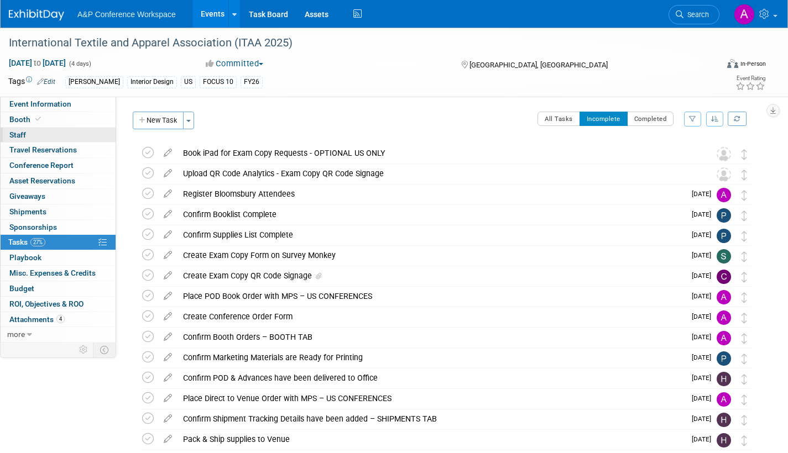
select select "FBAP"
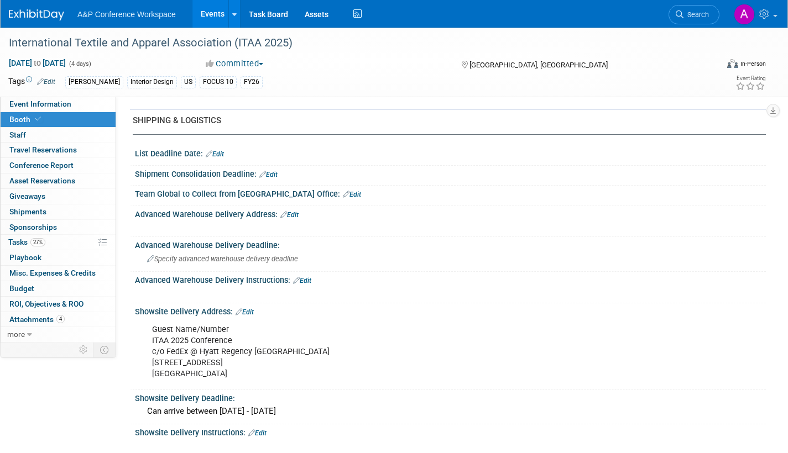
scroll to position [442, 0]
click at [292, 212] on link "Edit" at bounding box center [289, 214] width 18 height 8
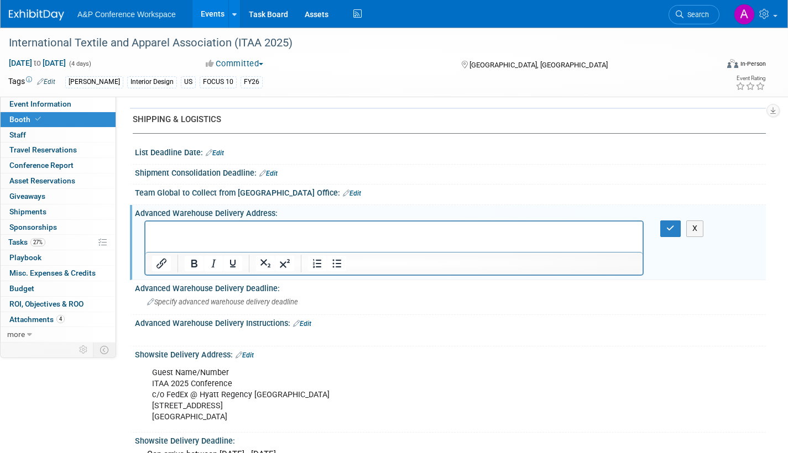
scroll to position [0, 0]
click at [671, 228] on icon "button" at bounding box center [670, 229] width 8 height 8
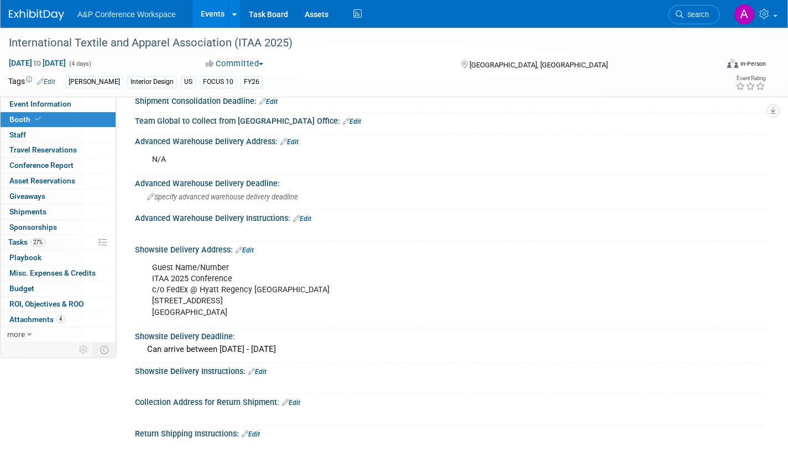
scroll to position [451, 0]
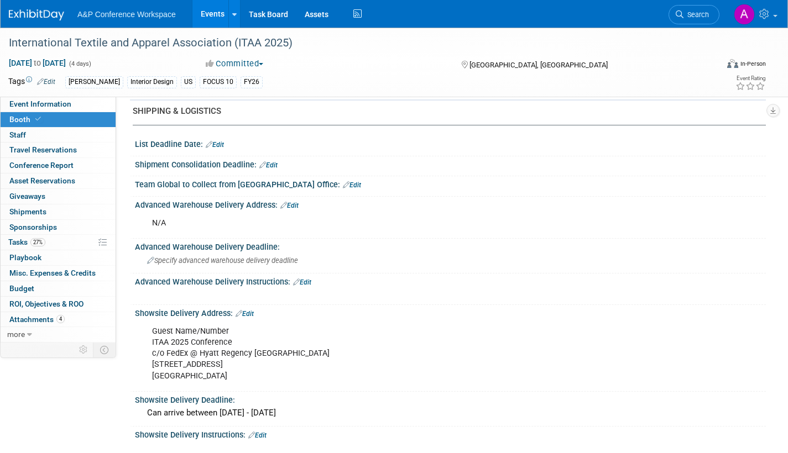
click at [277, 163] on link "Edit" at bounding box center [268, 165] width 18 height 8
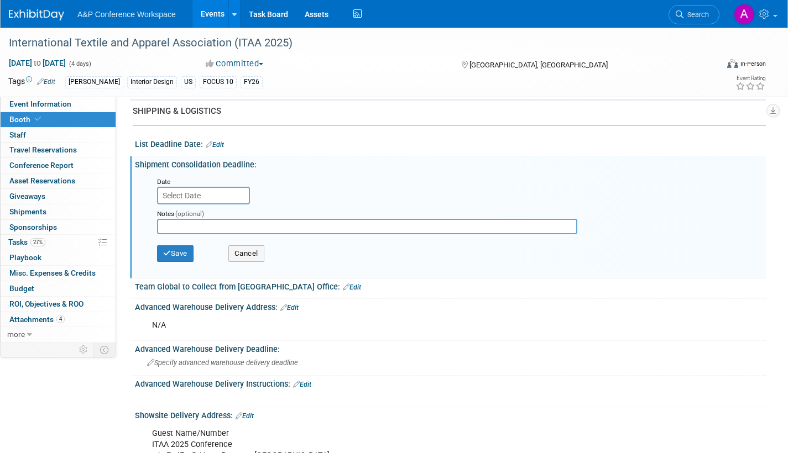
click at [209, 199] on input "text" at bounding box center [203, 196] width 93 height 18
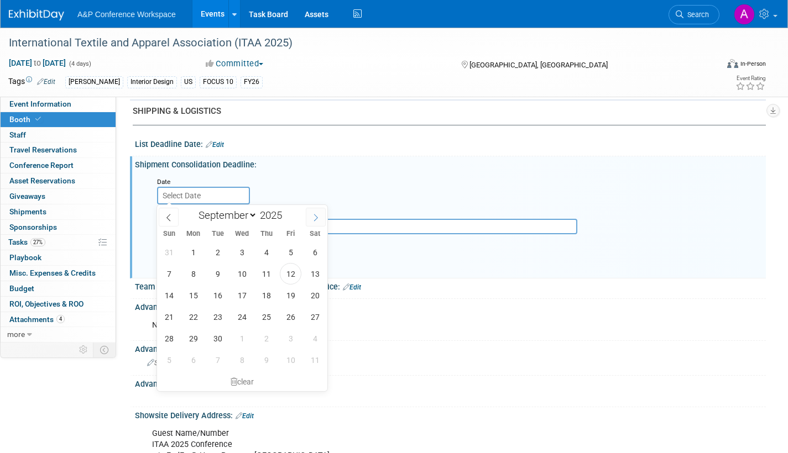
click at [312, 214] on icon at bounding box center [316, 218] width 8 height 8
select select "10"
click at [196, 297] on span "10" at bounding box center [193, 296] width 22 height 22
type input "Nov 10, 2025"
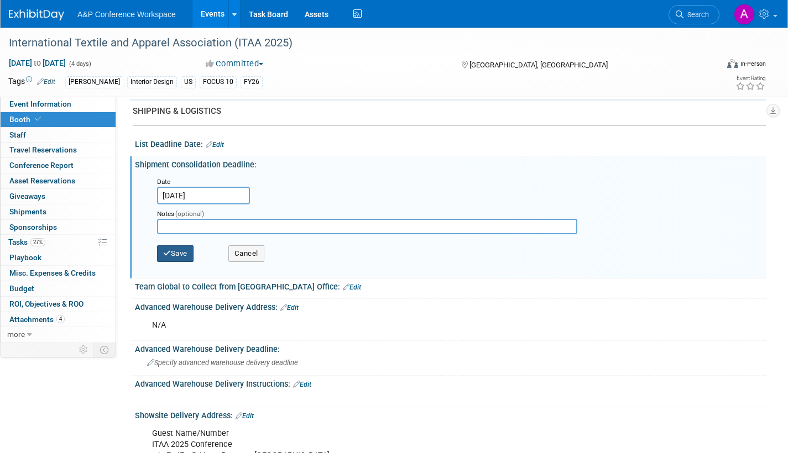
click at [184, 253] on button "Save" at bounding box center [175, 254] width 36 height 17
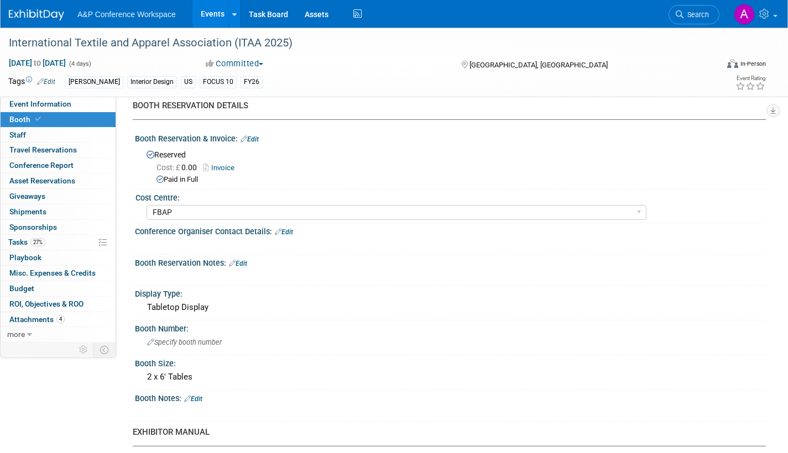
scroll to position [0, 0]
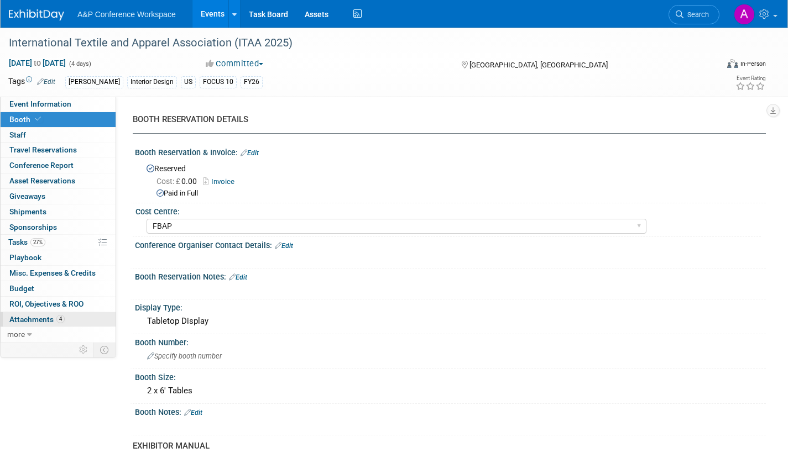
click at [29, 319] on span "Attachments 4" at bounding box center [36, 319] width 55 height 9
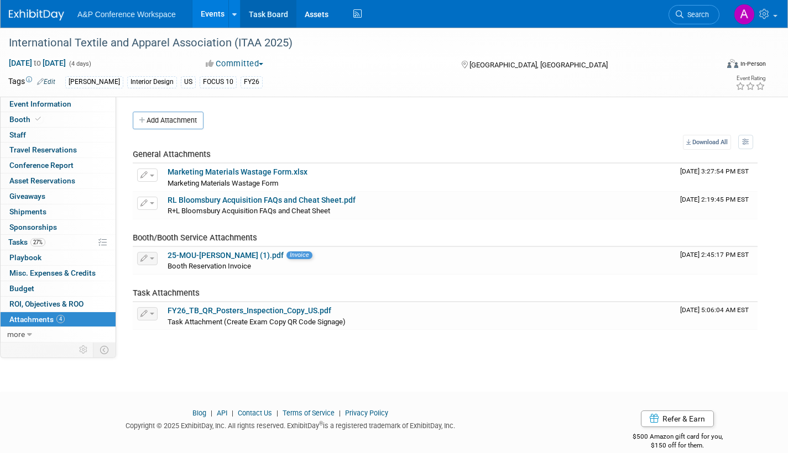
click at [264, 14] on link "Task Board" at bounding box center [269, 14] width 56 height 28
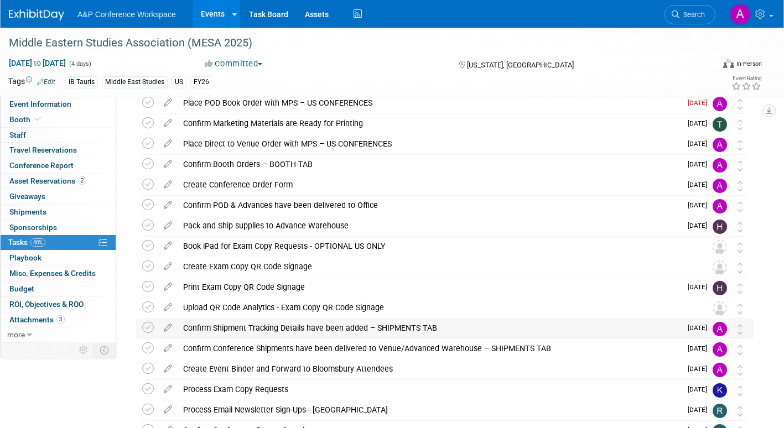
scroll to position [41, 0]
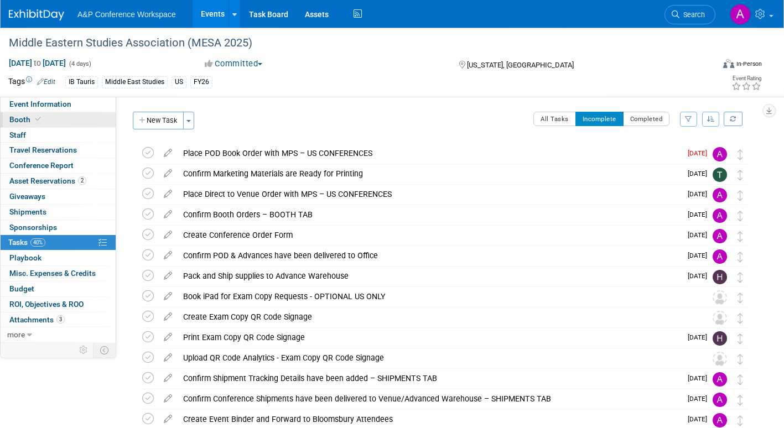
click at [13, 117] on span "Booth" at bounding box center [26, 119] width 34 height 9
select select "BUIB"
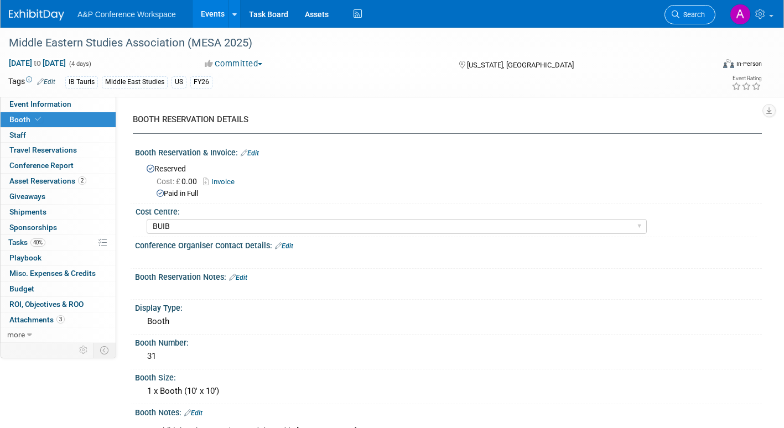
click at [691, 18] on span "Search" at bounding box center [691, 15] width 25 height 8
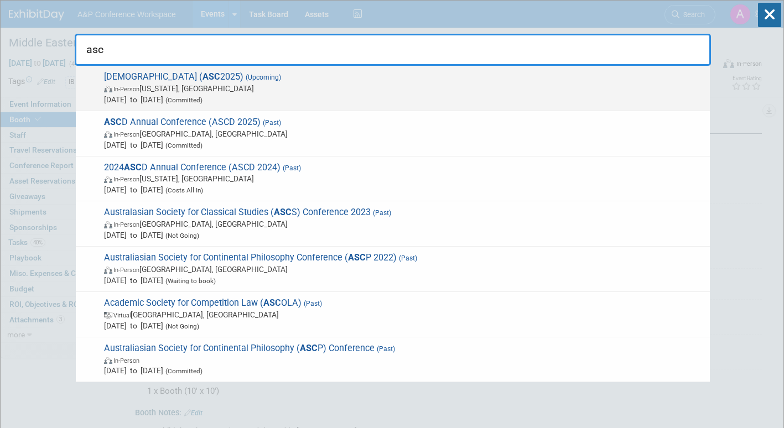
type input "asc"
click at [302, 94] on span "Nov 12, 2025 to Nov 15, 2025 (Committed)" at bounding box center [404, 99] width 600 height 11
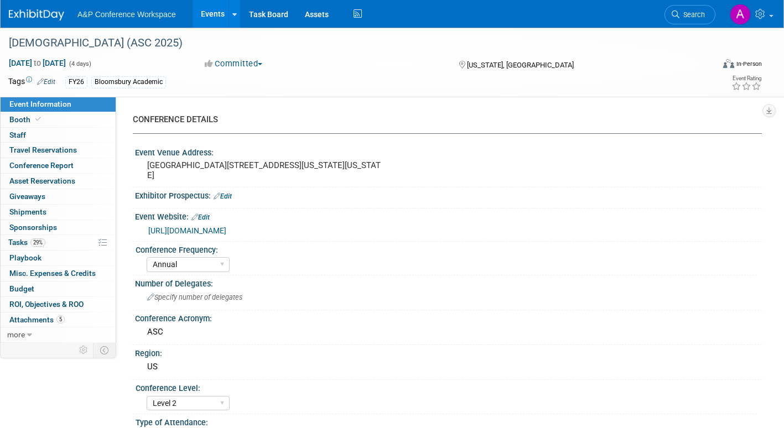
select select "Annual"
select select "Level 2"
select select "In-Person Booth"
select select "Criminology"
select select "Bloomsbury Academic"
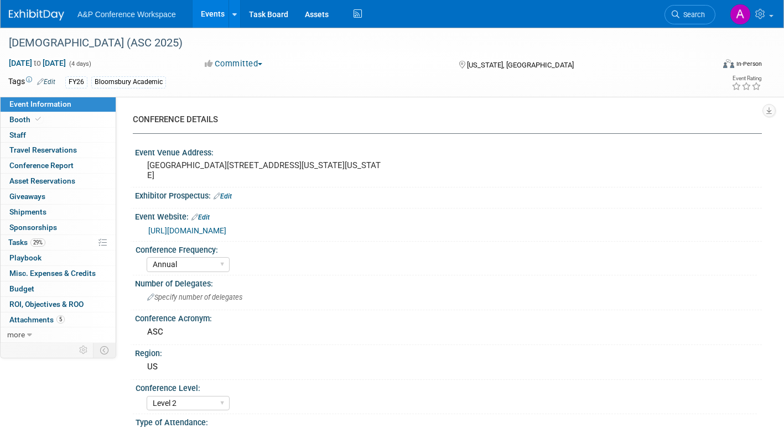
select select "[PERSON_NAME]"
select select "Networking/Commissioning"
drag, startPoint x: 20, startPoint y: 119, endPoint x: 29, endPoint y: 124, distance: 10.4
click at [20, 119] on span "Booth" at bounding box center [26, 119] width 34 height 9
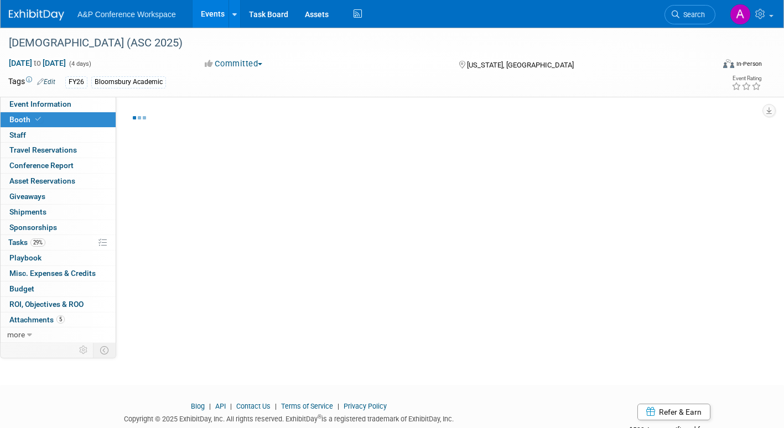
select select "RLKP"
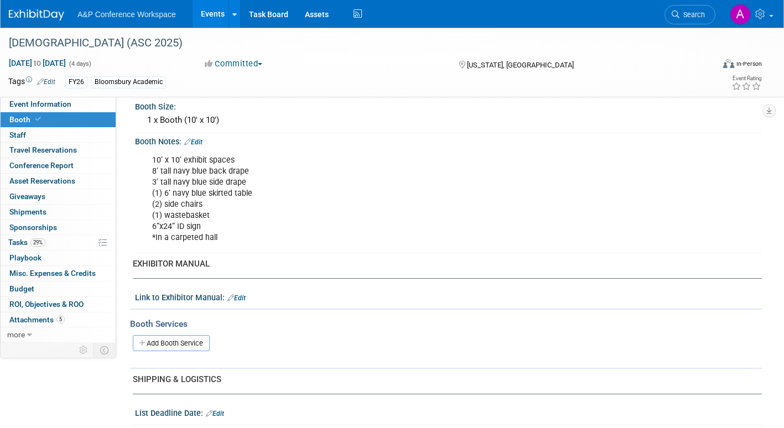
scroll to position [166, 0]
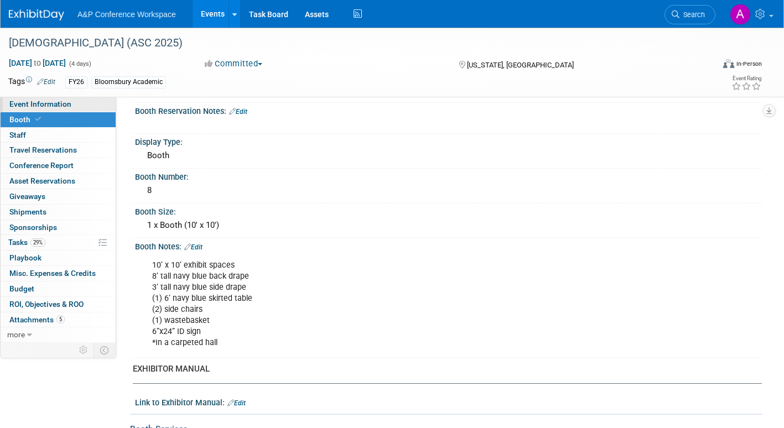
click at [69, 103] on span "Event Information" at bounding box center [40, 104] width 62 height 9
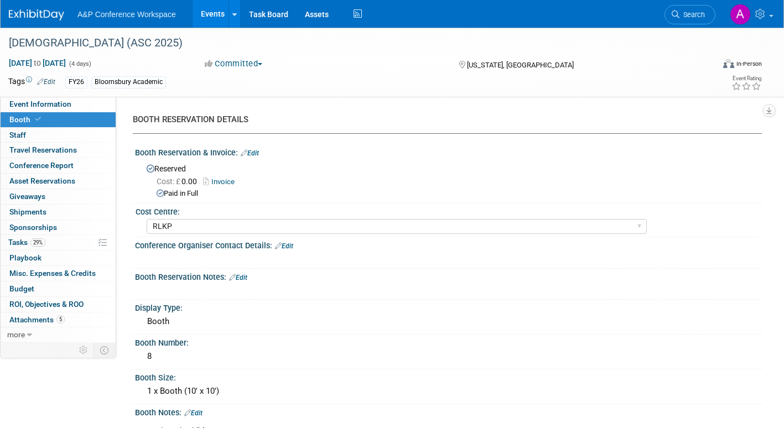
select select "Annual"
select select "Level 2"
select select "In-Person Booth"
select select "Criminology"
select select "Bloomsbury Academic"
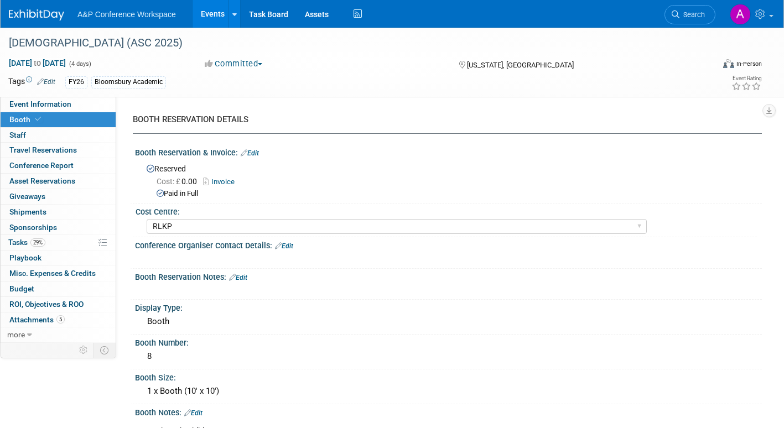
select select "[PERSON_NAME]"
select select "Networking/Commissioning"
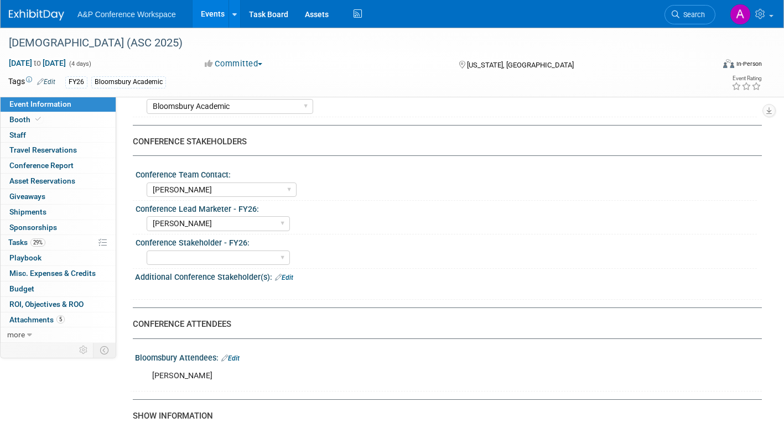
scroll to position [553, 0]
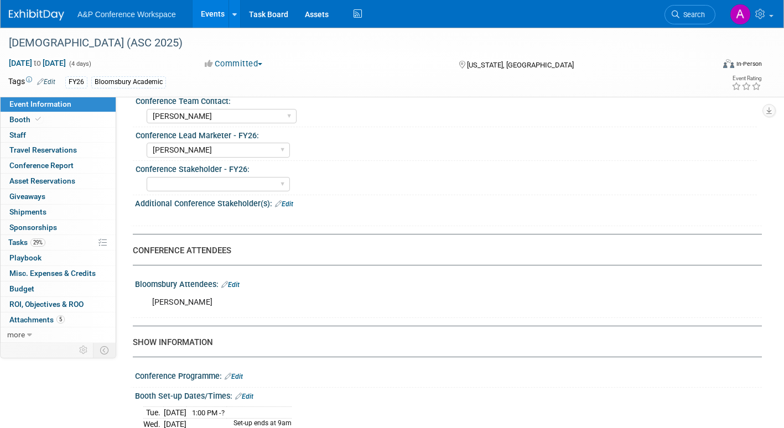
click at [234, 289] on link "Edit" at bounding box center [230, 285] width 18 height 8
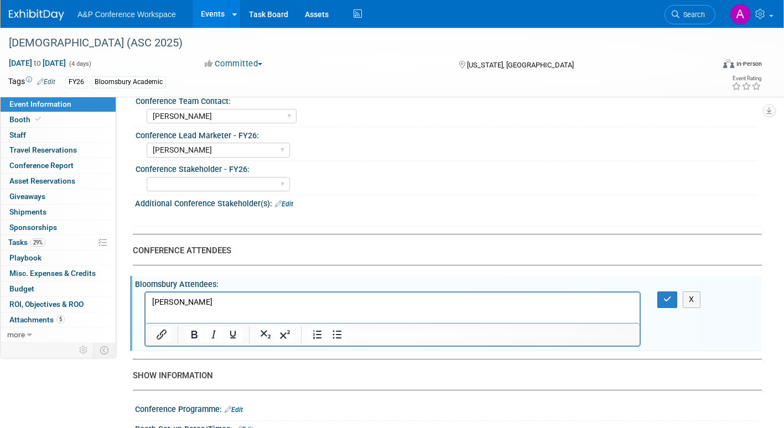
scroll to position [0, 0]
click at [208, 304] on p "Becca Beurer" at bounding box center [392, 302] width 481 height 11
click at [664, 303] on icon "button" at bounding box center [667, 299] width 8 height 8
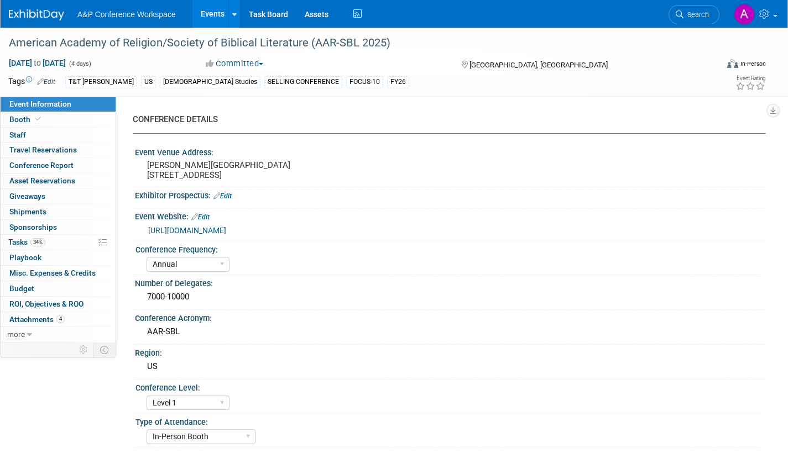
select select "Annual"
select select "Level 1"
select select "In-Person Booth"
select select "[DEMOGRAPHIC_DATA] Studies"
select select "T&T [PERSON_NAME]"
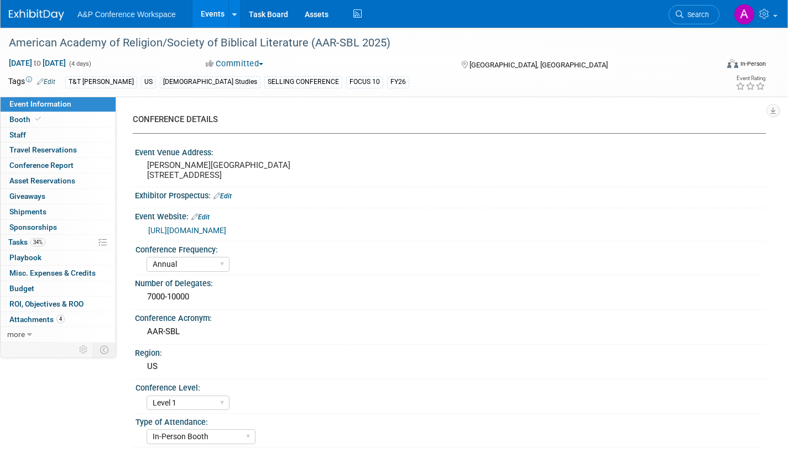
select select "[PERSON_NAME]"
select select "Networking/Commissioning"
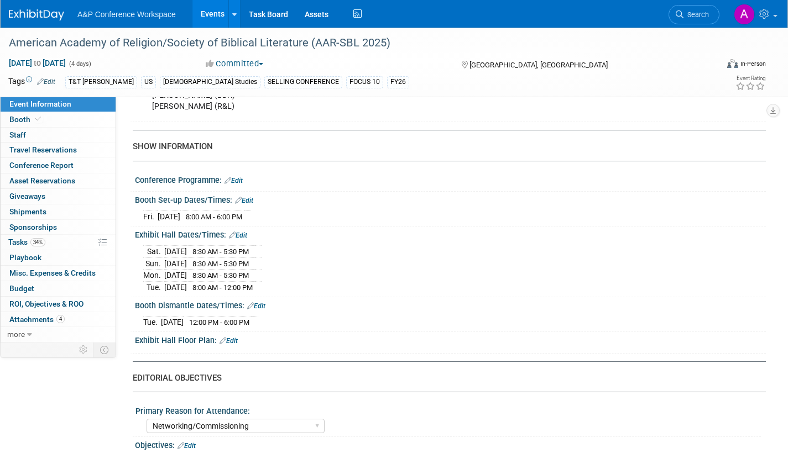
scroll to position [719, 0]
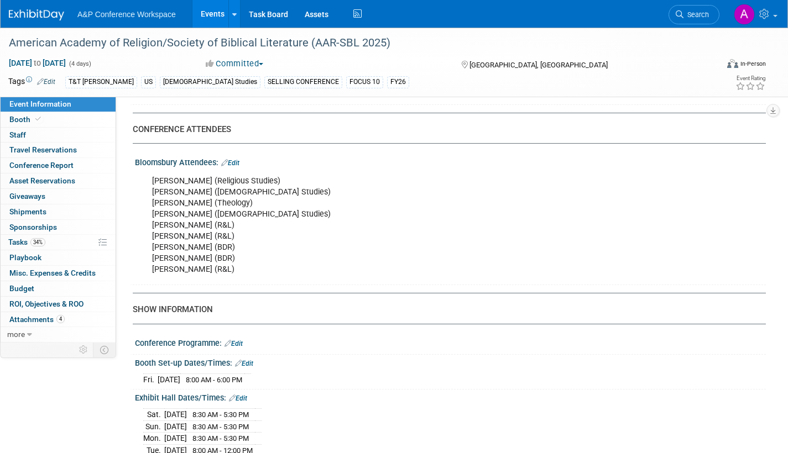
click at [236, 277] on div "[PERSON_NAME] (Religious Studies) [PERSON_NAME] (Biblical Studies) [PERSON_NAME…" at bounding box center [393, 225] width 499 height 111
click at [239, 167] on link "Edit" at bounding box center [230, 163] width 18 height 8
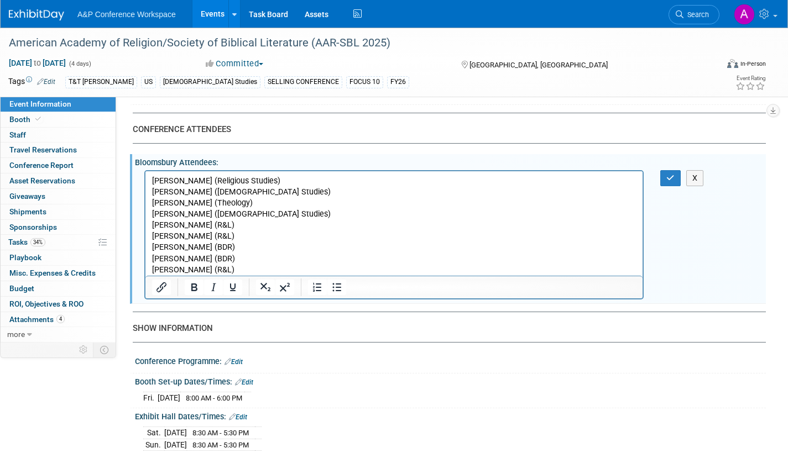
scroll to position [0, 0]
click at [191, 257] on p "[PERSON_NAME] (Religious Studies) [PERSON_NAME] (Biblical Studies) [PERSON_NAME…" at bounding box center [394, 225] width 484 height 100
click at [672, 182] on icon "button" at bounding box center [670, 178] width 8 height 8
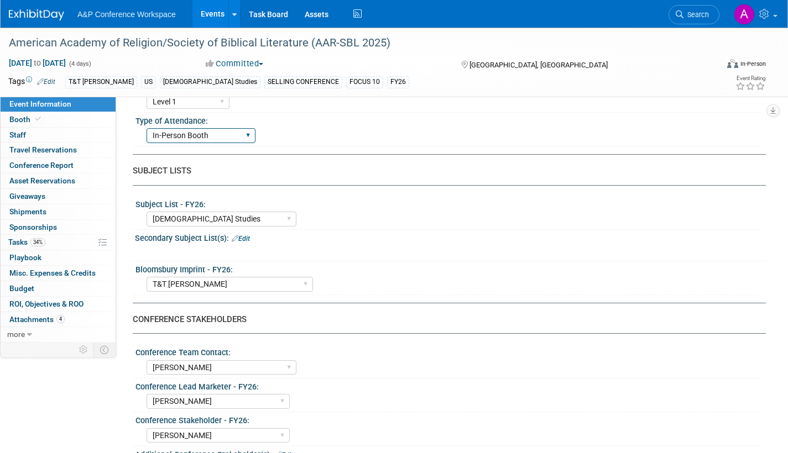
scroll to position [277, 0]
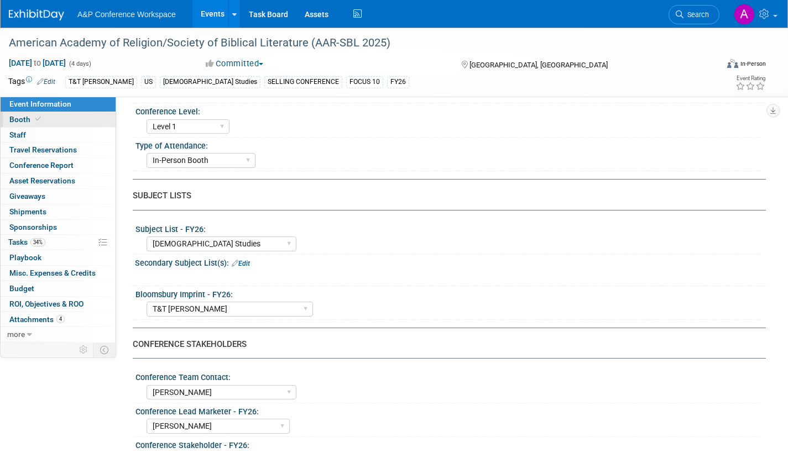
click at [47, 120] on link "Booth" at bounding box center [58, 119] width 115 height 15
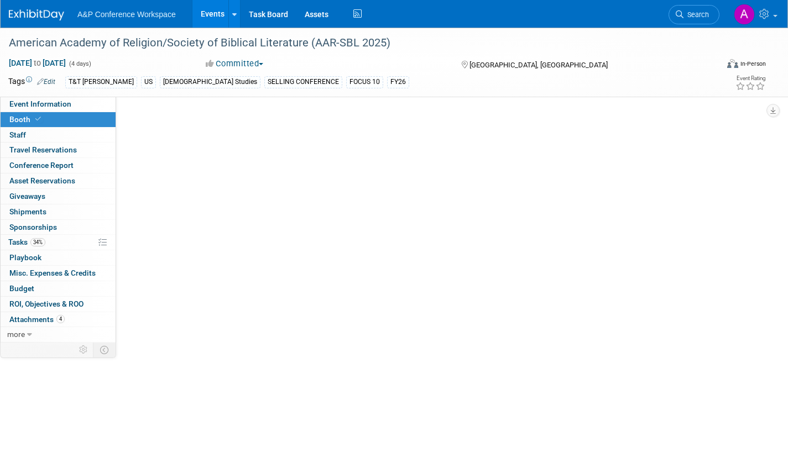
scroll to position [0, 0]
select select "CUAP"
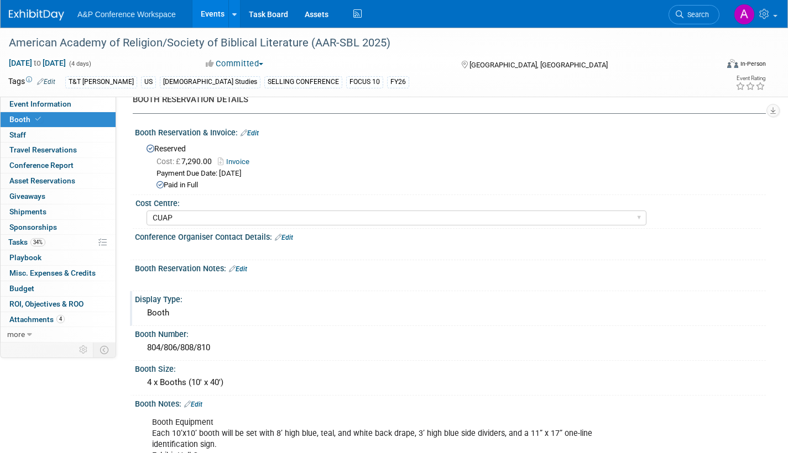
scroll to position [55, 0]
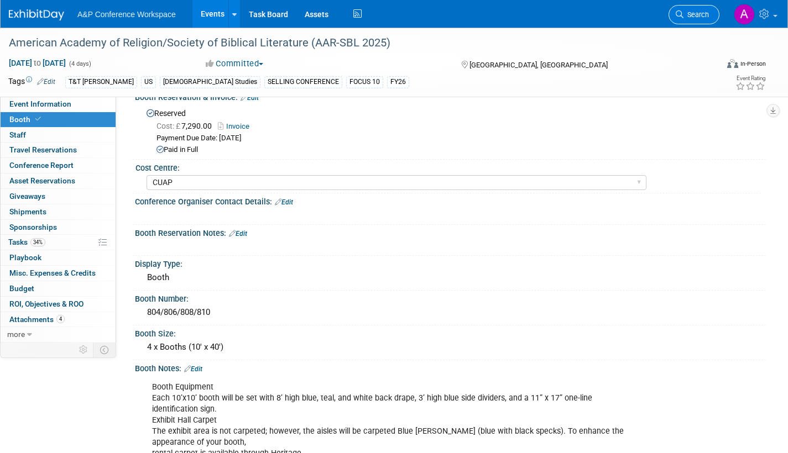
click at [688, 21] on link "Search" at bounding box center [694, 14] width 51 height 19
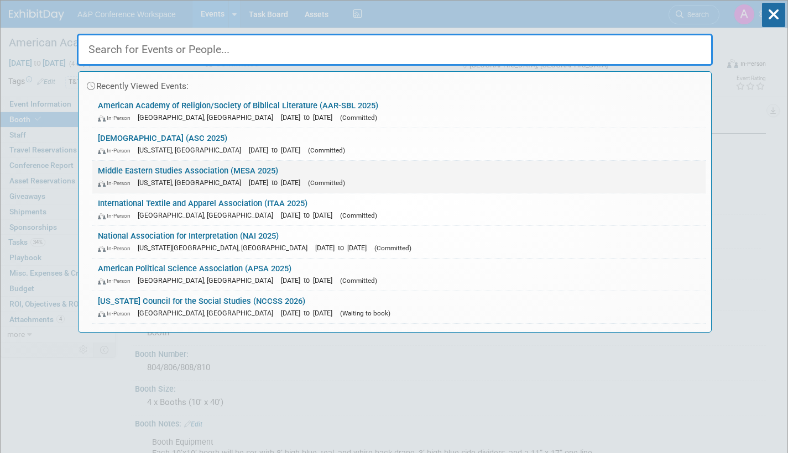
click at [309, 181] on span "(Committed)" at bounding box center [326, 183] width 37 height 8
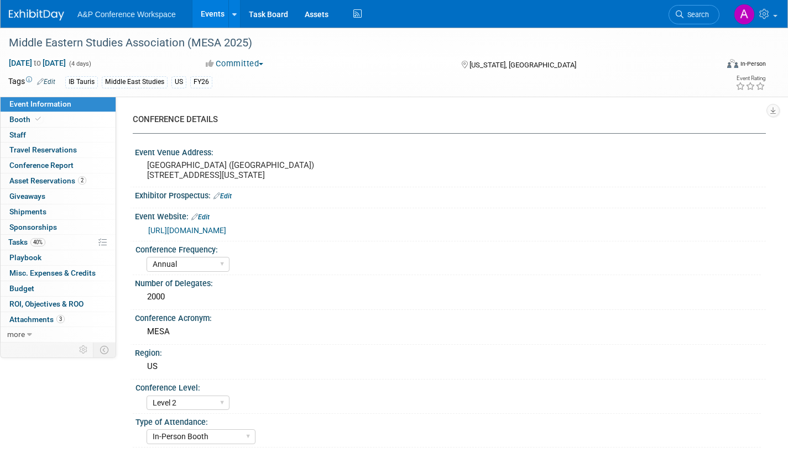
select select "Annual"
select select "Level 2"
select select "In-Person Booth"
select select "Middle East Studies"
select select "I.B.Tauris"
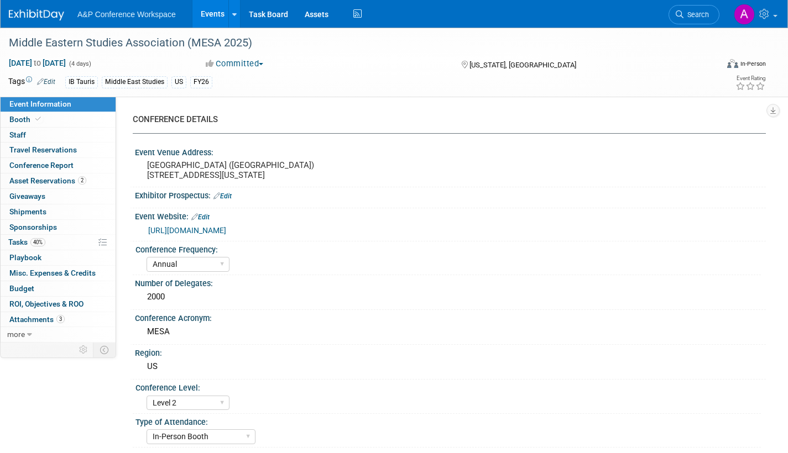
select select "[PERSON_NAME]"
select select "Networking/Commissioning"
click at [10, 242] on span "Tasks 40%" at bounding box center [26, 242] width 37 height 9
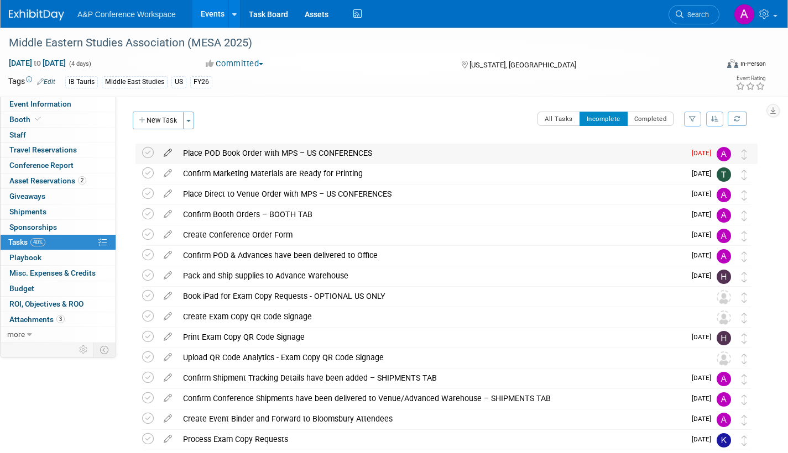
click at [168, 152] on icon at bounding box center [167, 151] width 19 height 14
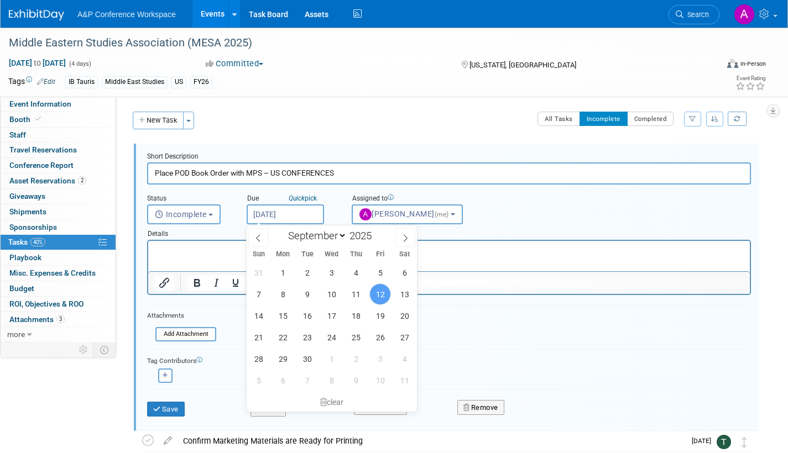
click at [302, 219] on input "[DATE]" at bounding box center [285, 215] width 77 height 20
click at [281, 314] on span "15" at bounding box center [283, 316] width 22 height 22
type input "[DATE]"
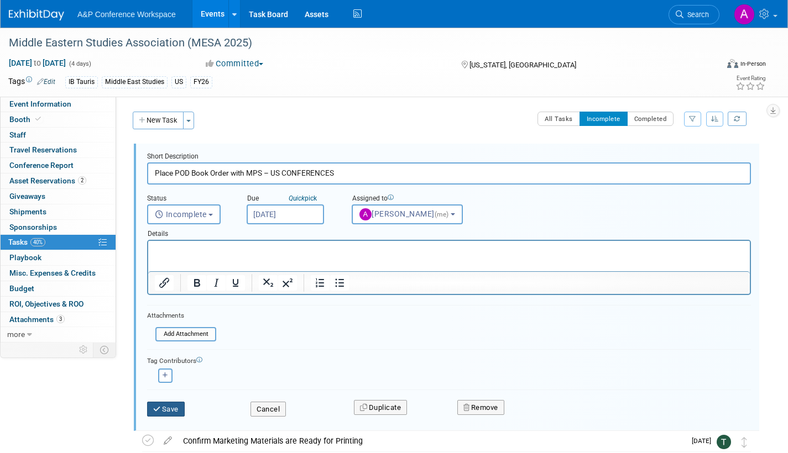
click at [170, 409] on button "Save" at bounding box center [166, 409] width 38 height 15
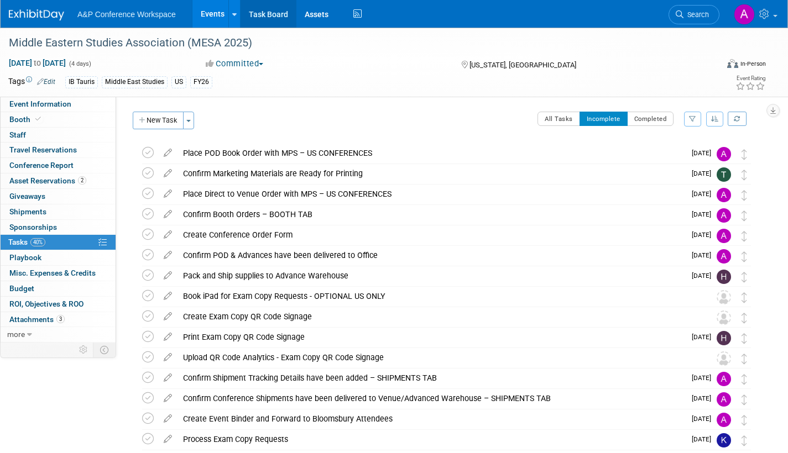
click at [265, 13] on link "Task Board" at bounding box center [269, 14] width 56 height 28
